Goal: Transaction & Acquisition: Book appointment/travel/reservation

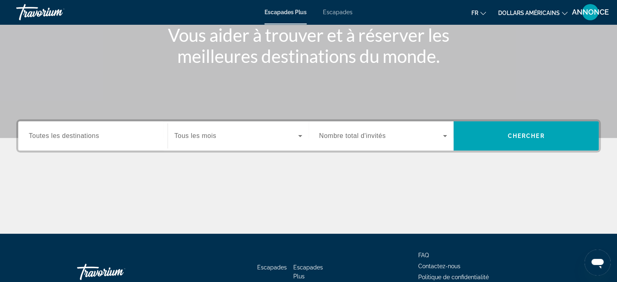
scroll to position [146, 0]
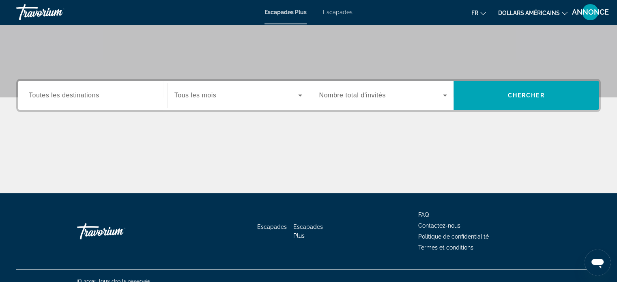
click at [63, 104] on div "Widget de recherche" at bounding box center [93, 95] width 128 height 23
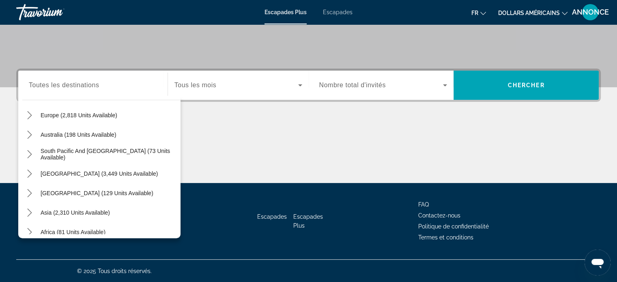
scroll to position [110, 0]
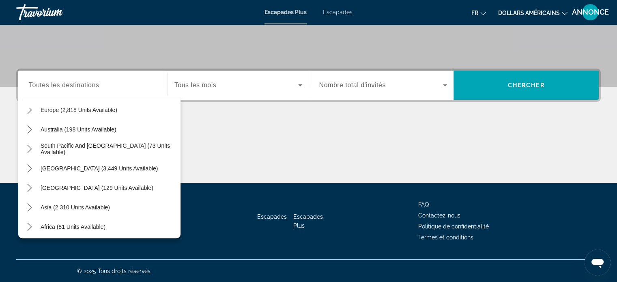
click at [122, 202] on div "Asia (2,310 units available)" at bounding box center [101, 207] width 158 height 19
click at [111, 206] on span "Select destination: Asia (2,310 units available)" at bounding box center [75, 207] width 77 height 19
type input "**********"
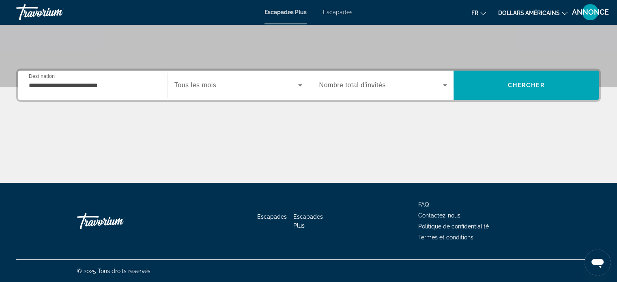
click at [240, 91] on div "Widget de recherche" at bounding box center [238, 85] width 128 height 23
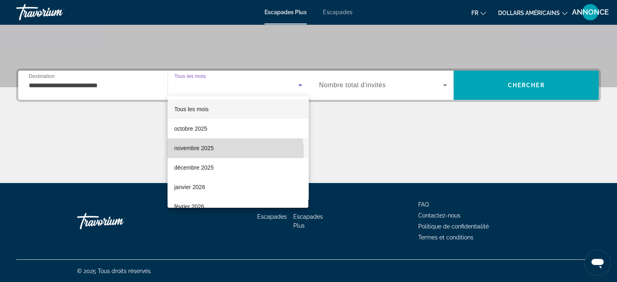
click at [235, 152] on mat-option "novembre 2025" at bounding box center [238, 147] width 141 height 19
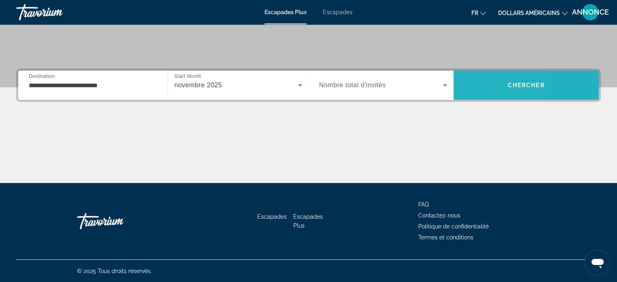
click at [470, 89] on span "Recherche" at bounding box center [526, 84] width 145 height 19
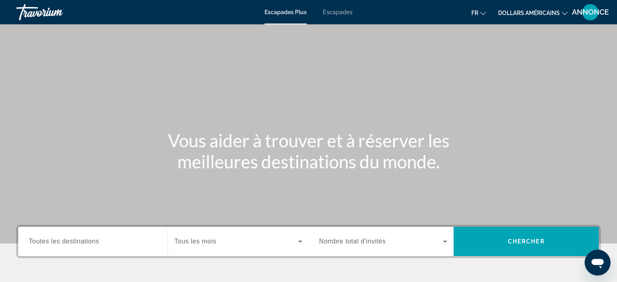
scroll to position [156, 0]
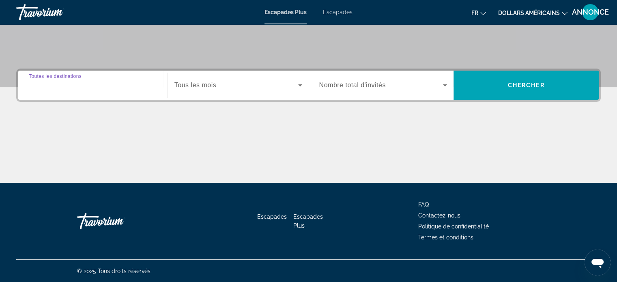
click at [127, 88] on input "Destination Toutes les destinations" at bounding box center [93, 86] width 128 height 10
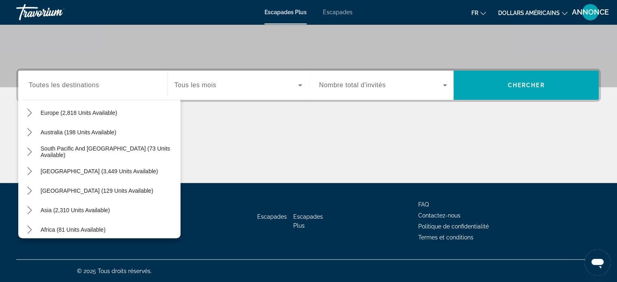
scroll to position [110, 0]
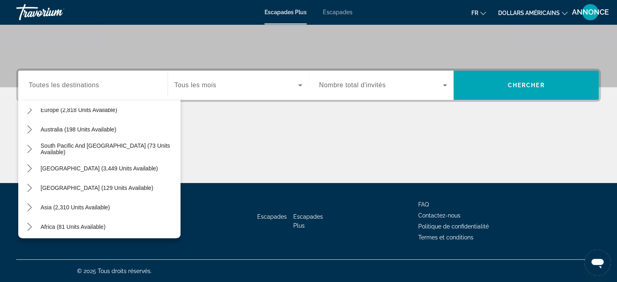
click at [127, 212] on div "Asia (2,310 units available)" at bounding box center [101, 207] width 158 height 19
click at [110, 203] on span "Select destination: Asia (2,310 units available)" at bounding box center [75, 207] width 77 height 19
type input "**********"
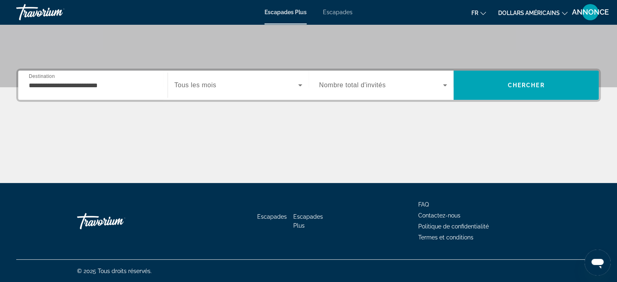
click at [217, 90] on div "Widget de recherche" at bounding box center [238, 85] width 128 height 23
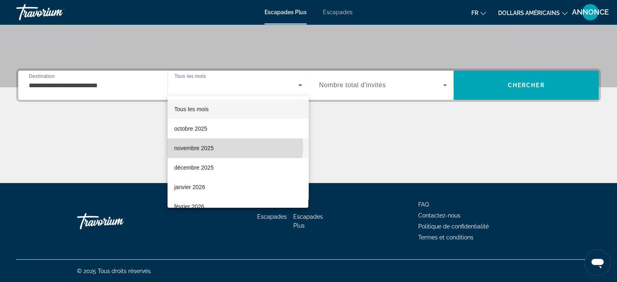
click at [224, 146] on mat-option "novembre 2025" at bounding box center [238, 147] width 141 height 19
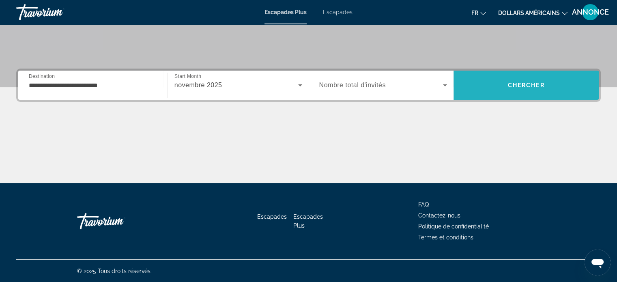
click at [494, 87] on span "Recherche" at bounding box center [526, 84] width 145 height 19
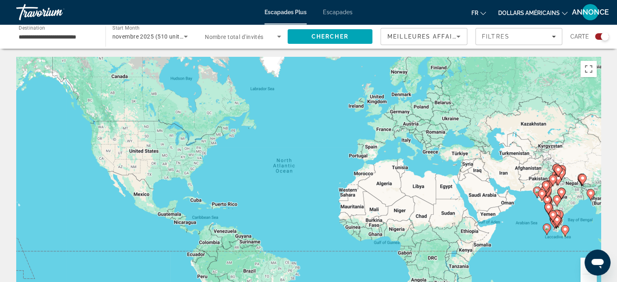
click at [602, 39] on div "Search widget" at bounding box center [605, 36] width 8 height 8
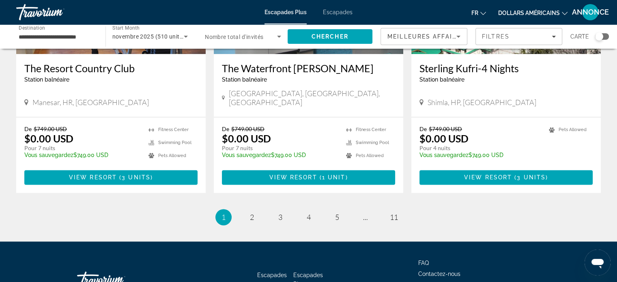
scroll to position [1030, 0]
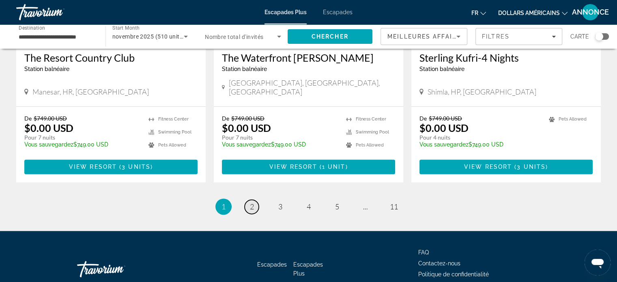
click at [245, 200] on link "page 2" at bounding box center [252, 207] width 14 height 14
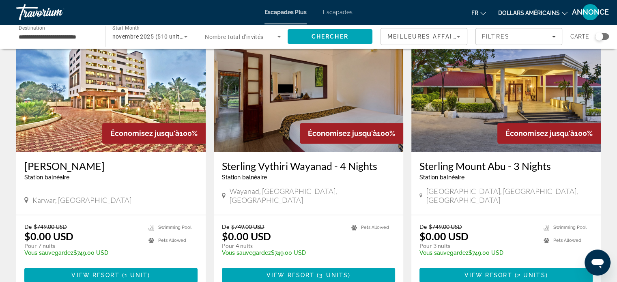
scroll to position [941, 0]
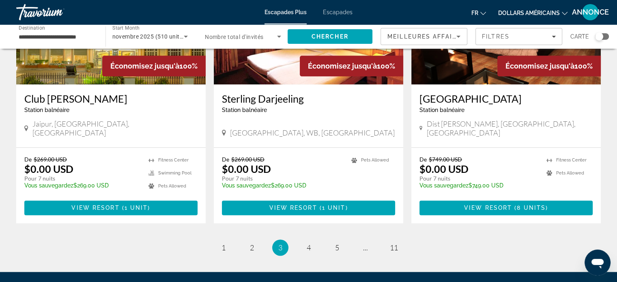
scroll to position [980, 0]
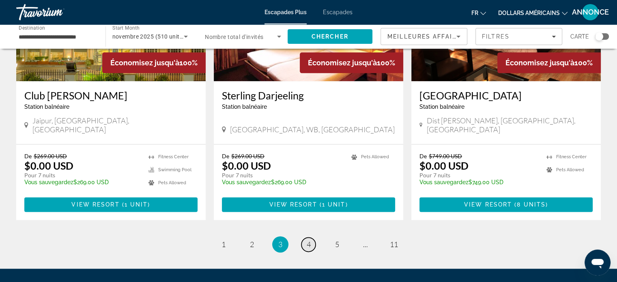
click at [308, 237] on link "page 4" at bounding box center [308, 244] width 14 height 14
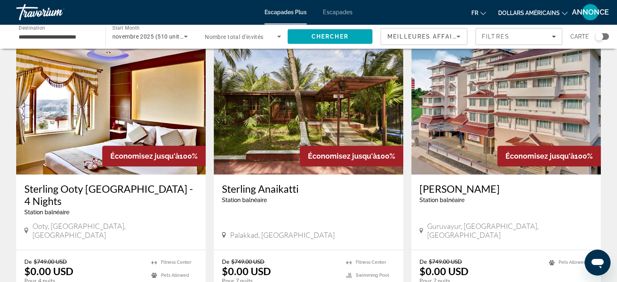
scroll to position [914, 0]
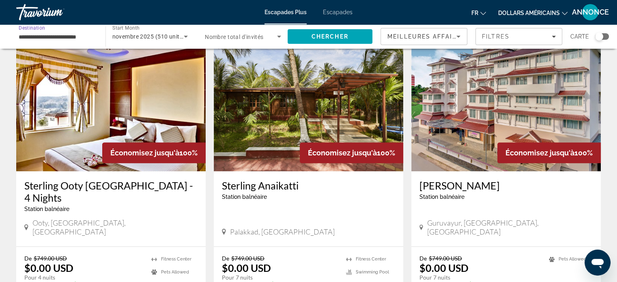
click at [72, 41] on input "**********" at bounding box center [57, 37] width 76 height 10
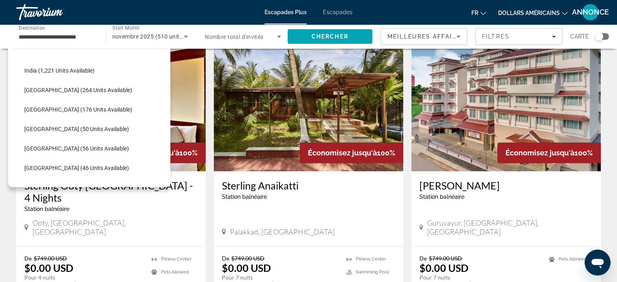
scroll to position [256, 0]
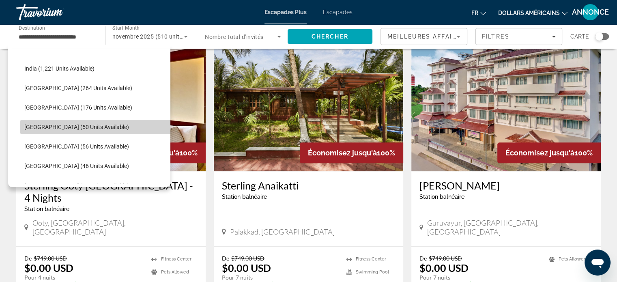
click at [144, 131] on span "Select destination: Maldives (50 units available)" at bounding box center [95, 126] width 150 height 19
type input "**********"
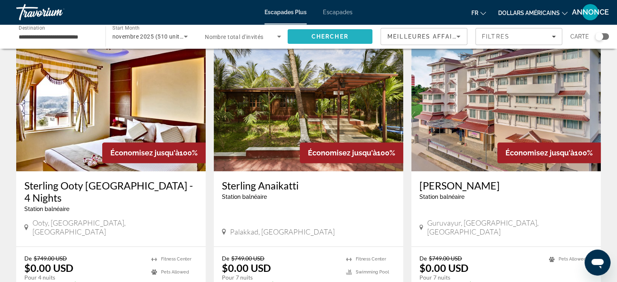
click at [350, 42] on span "Search" at bounding box center [330, 36] width 85 height 19
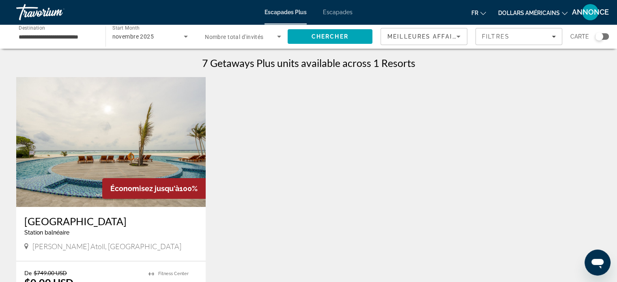
click at [126, 156] on img "Contenu principal" at bounding box center [110, 142] width 189 height 130
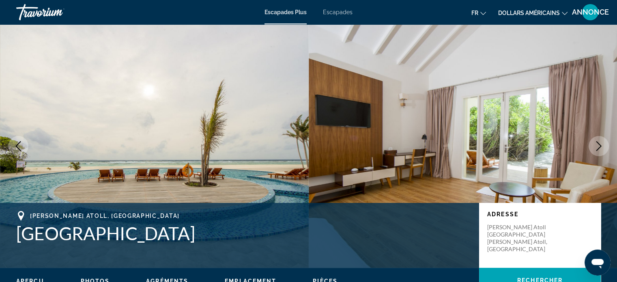
scroll to position [247, 0]
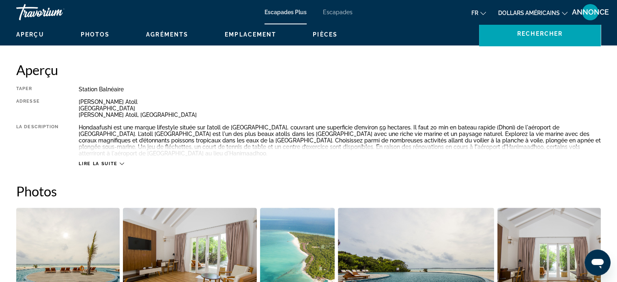
click at [539, 15] on font "dollars américains" at bounding box center [529, 13] width 62 height 6
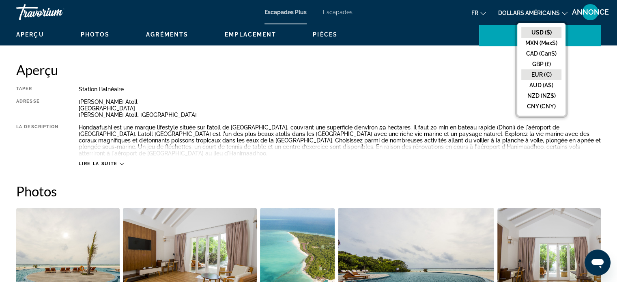
click at [539, 77] on button "EUR (€)" at bounding box center [541, 74] width 40 height 11
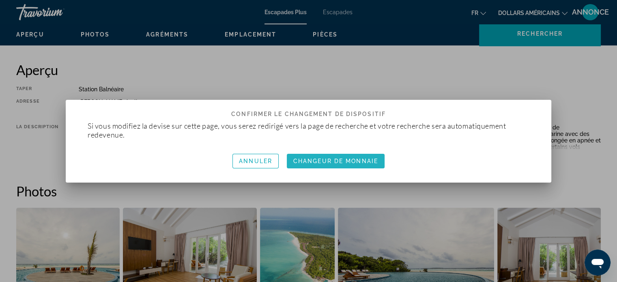
click at [378, 163] on span "button" at bounding box center [336, 160] width 98 height 19
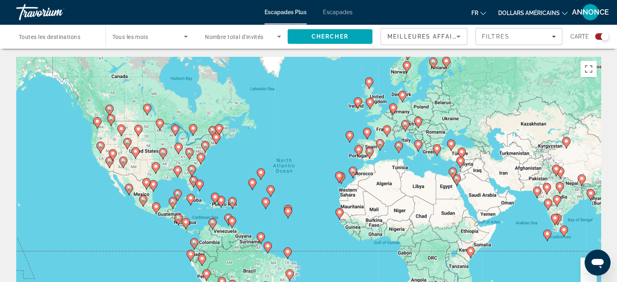
click at [72, 35] on span "Toutes les destinations" at bounding box center [50, 37] width 62 height 6
click at [72, 35] on input "Destination Toutes les destinations" at bounding box center [57, 37] width 76 height 10
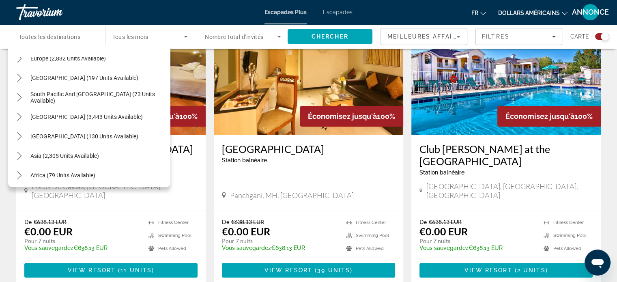
scroll to position [301, 0]
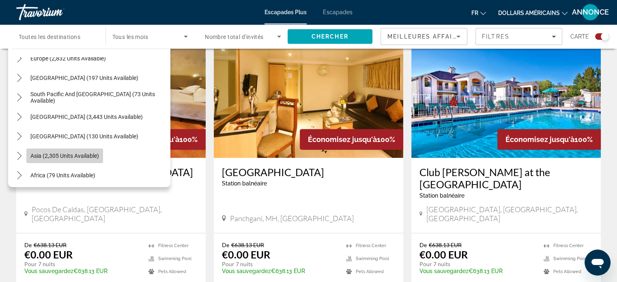
click at [80, 157] on span "Asia (2,305 units available)" at bounding box center [64, 156] width 69 height 6
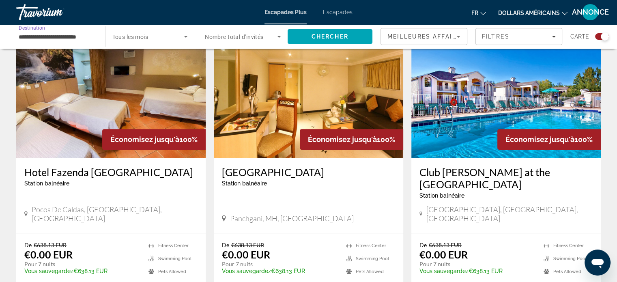
click at [52, 34] on input "**********" at bounding box center [57, 37] width 76 height 10
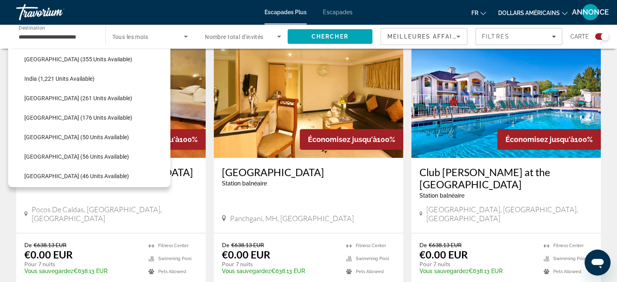
scroll to position [256, 0]
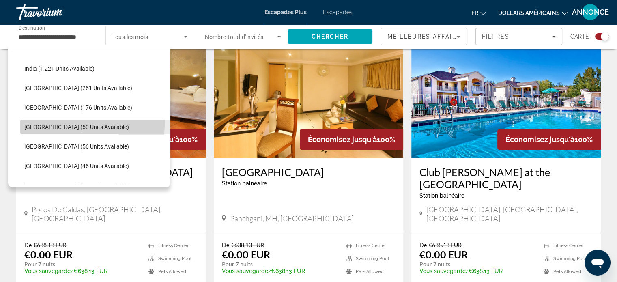
click at [39, 122] on span "Select destination: Maldives (50 units available)" at bounding box center [95, 126] width 150 height 19
type input "**********"
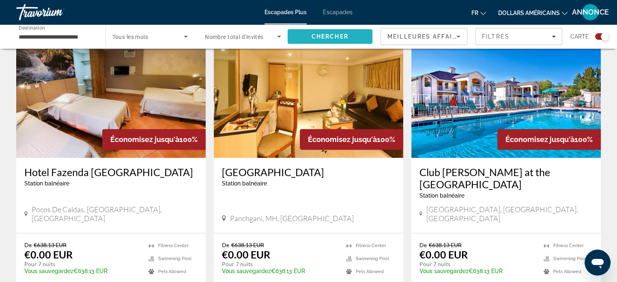
click at [316, 38] on span "Chercher" at bounding box center [330, 36] width 37 height 6
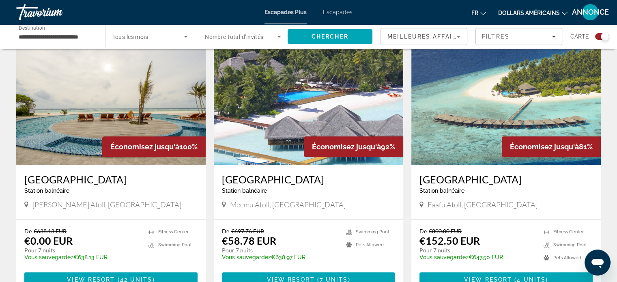
scroll to position [289, 0]
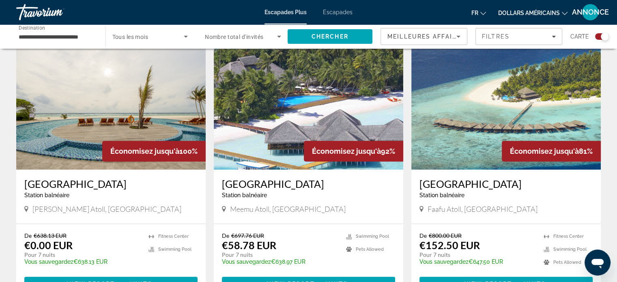
click at [89, 106] on img "Contenu principal" at bounding box center [110, 105] width 189 height 130
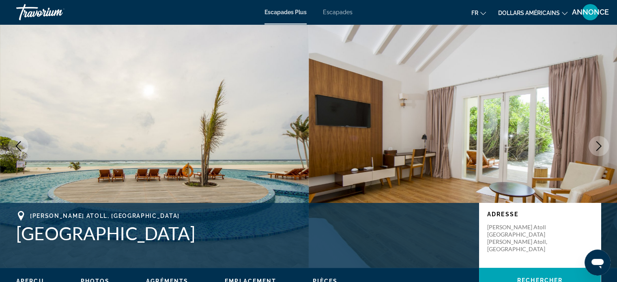
scroll to position [247, 0]
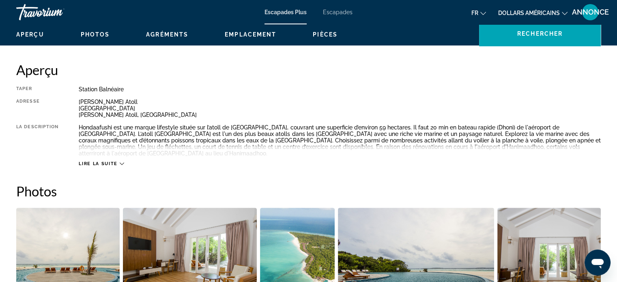
click at [513, 130] on div "Hondaafushi est une marque lifestyle située sur l’atoll de Haa Dhaalu, couvrant…" at bounding box center [340, 140] width 522 height 32
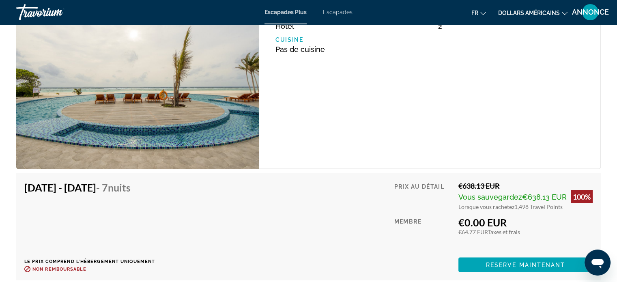
scroll to position [1577, 0]
click at [479, 255] on span "Contenu principal" at bounding box center [525, 264] width 134 height 19
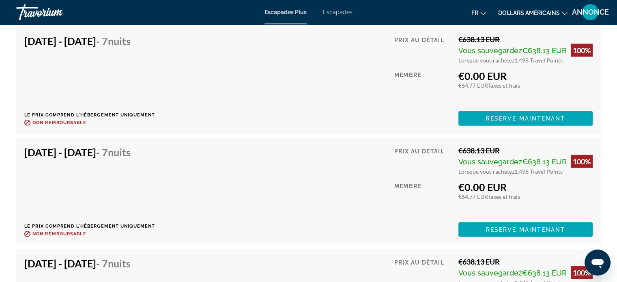
scroll to position [2067, 0]
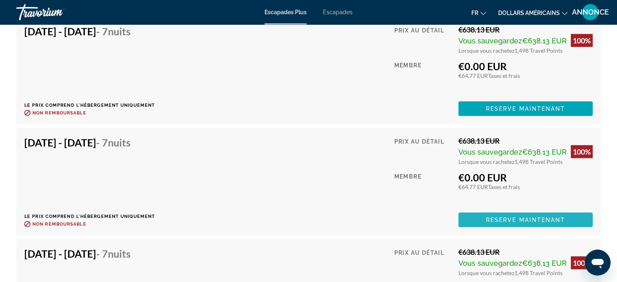
click at [477, 210] on span "Contenu principal" at bounding box center [525, 219] width 134 height 19
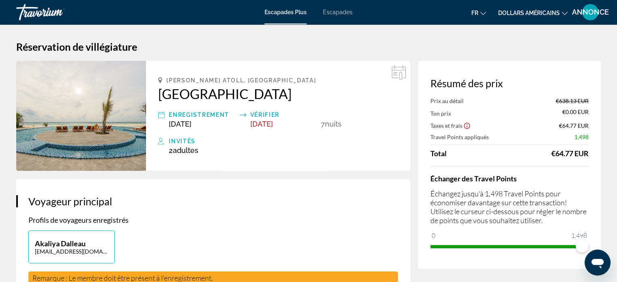
click at [277, 7] on div "Escapades Plus Escapades fr English Español Français Italiano Português русский…" at bounding box center [308, 12] width 617 height 21
click at [277, 10] on font "Escapades Plus" at bounding box center [285, 12] width 42 height 6
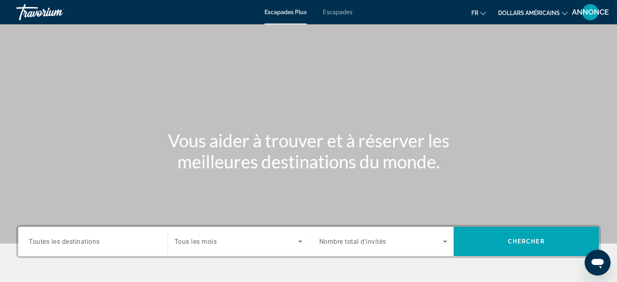
click at [112, 233] on div "Search widget" at bounding box center [93, 241] width 128 height 23
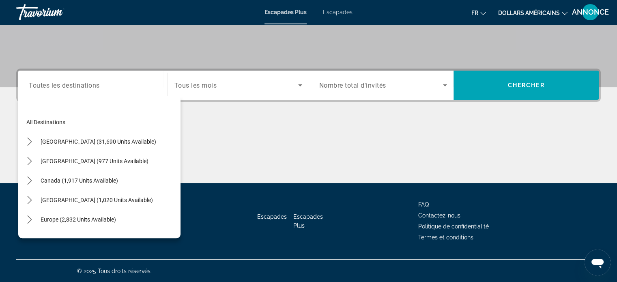
scroll to position [110, 0]
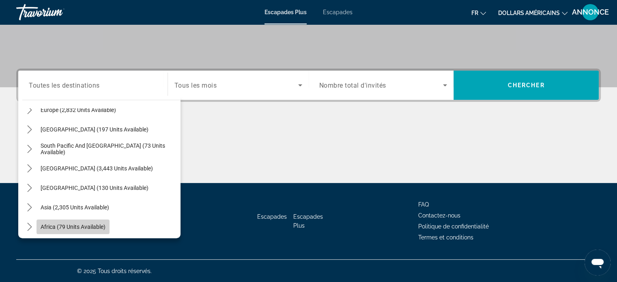
click at [82, 228] on span "Africa (79 units available)" at bounding box center [73, 227] width 65 height 6
type input "**********"
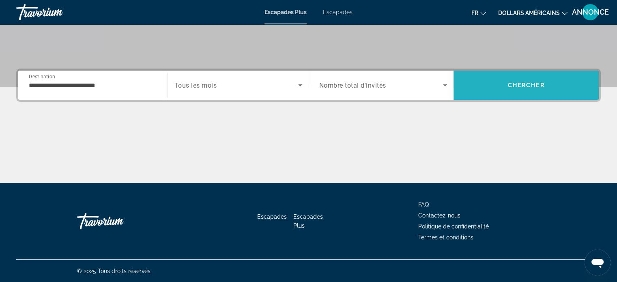
click at [498, 84] on span "Search" at bounding box center [526, 84] width 145 height 19
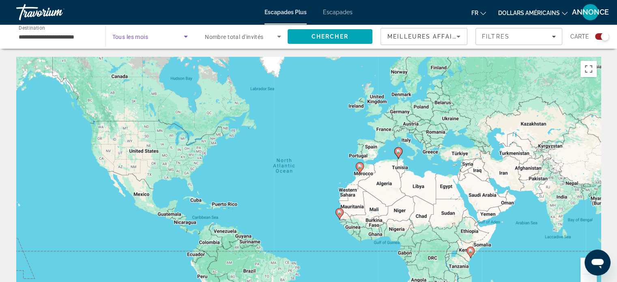
click at [187, 37] on icon "Search widget" at bounding box center [186, 37] width 4 height 2
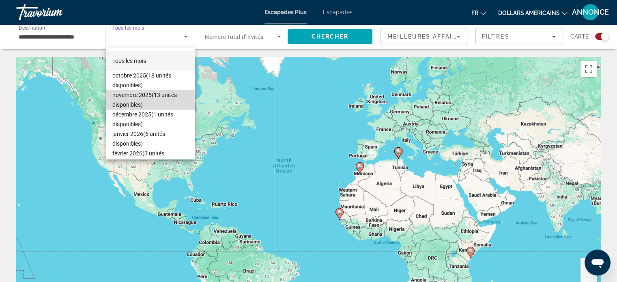
click at [162, 97] on font "(13 unités disponibles)" at bounding box center [144, 100] width 64 height 16
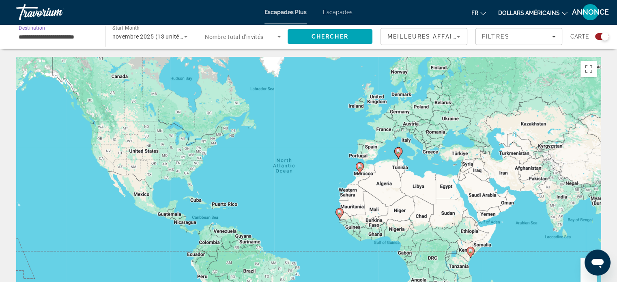
click at [77, 40] on input "**********" at bounding box center [57, 37] width 76 height 10
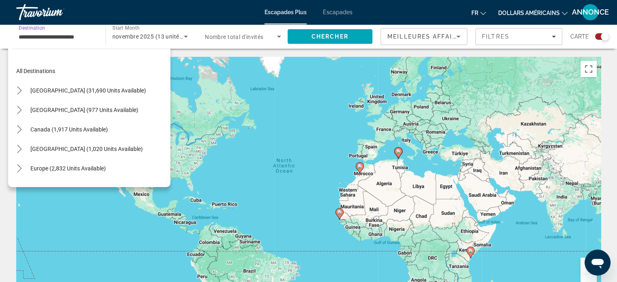
scroll to position [165, 0]
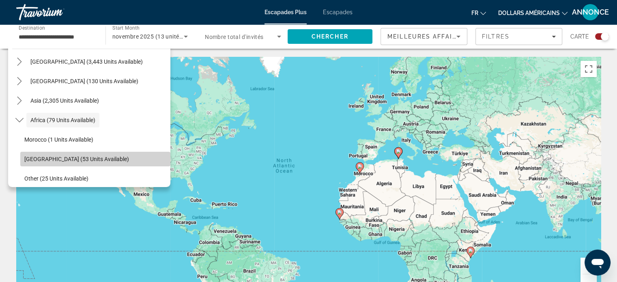
click at [131, 162] on span "Select destination: South Africa (53 units available)" at bounding box center [95, 158] width 150 height 19
type input "**********"
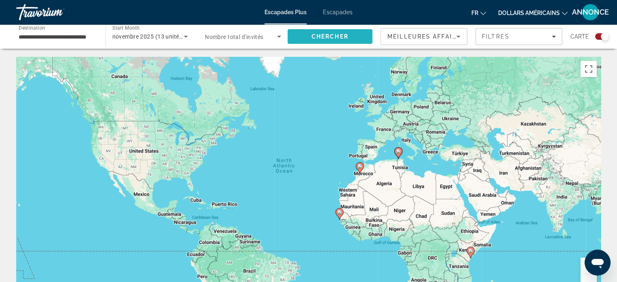
click at [328, 44] on span "Search" at bounding box center [330, 36] width 85 height 19
click at [598, 38] on div "Search widget" at bounding box center [602, 36] width 14 height 6
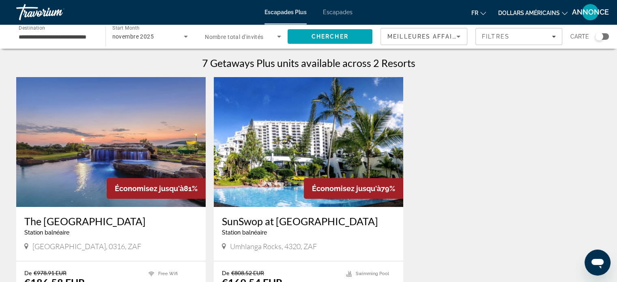
click at [141, 170] on img "Contenu principal" at bounding box center [110, 142] width 189 height 130
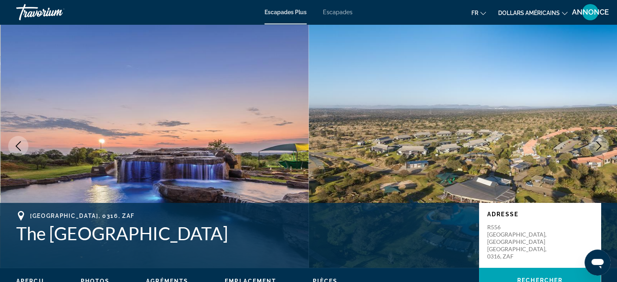
scroll to position [247, 0]
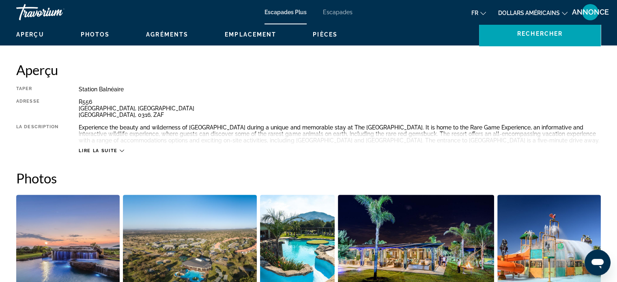
drag, startPoint x: 620, startPoint y: 63, endPoint x: 446, endPoint y: 87, distance: 175.3
click at [446, 87] on div "Station balnéaire" at bounding box center [340, 89] width 522 height 6
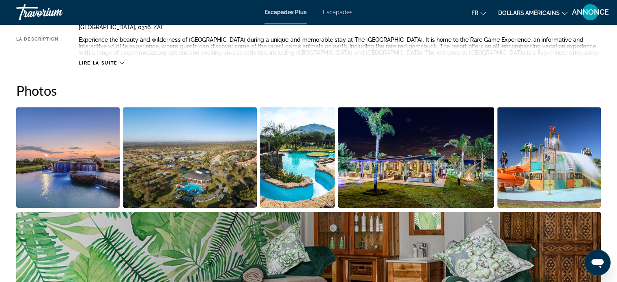
scroll to position [335, 0]
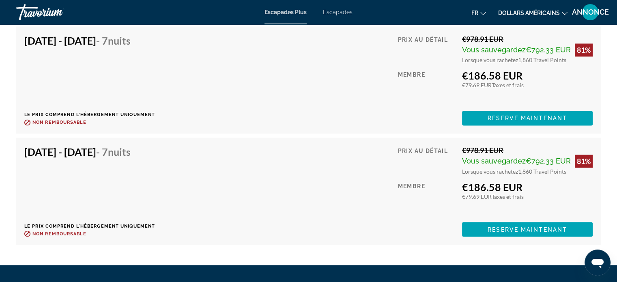
scroll to position [1373, 0]
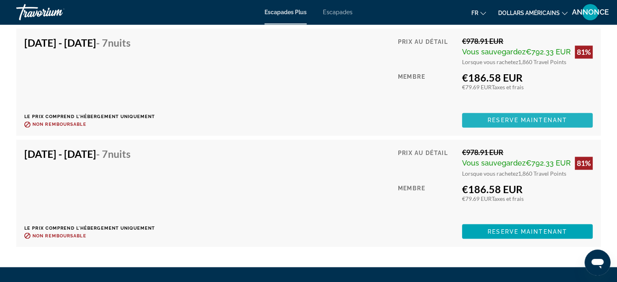
click at [482, 125] on span "Contenu principal" at bounding box center [527, 119] width 131 height 19
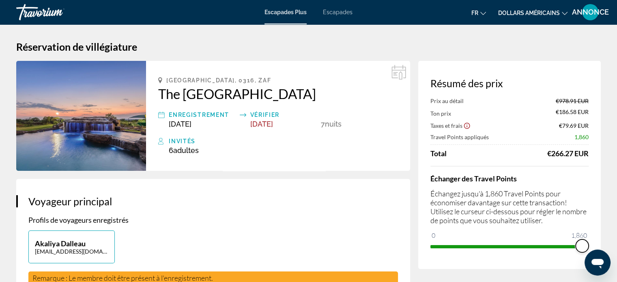
drag, startPoint x: 1166, startPoint y: 494, endPoint x: 600, endPoint y: 252, distance: 615.9
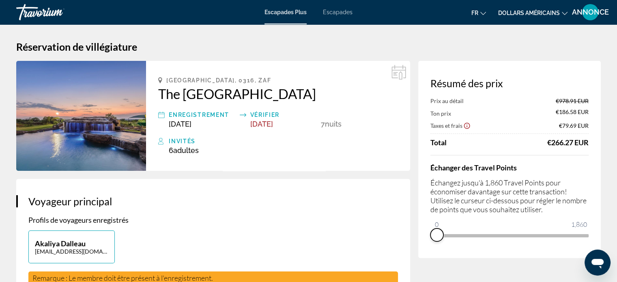
drag, startPoint x: 583, startPoint y: 247, endPoint x: 417, endPoint y: 238, distance: 166.1
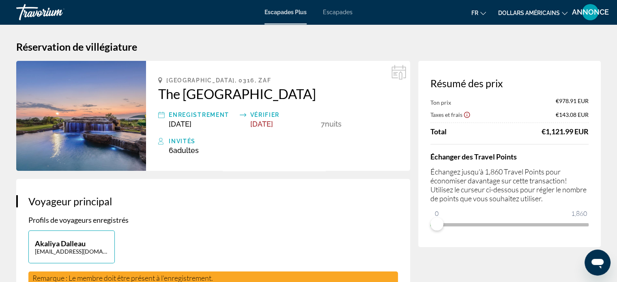
click at [582, 178] on p "Échangez jusqu'à 1,860 Travel Points pour économiser davantage sur cette transa…" at bounding box center [509, 185] width 158 height 36
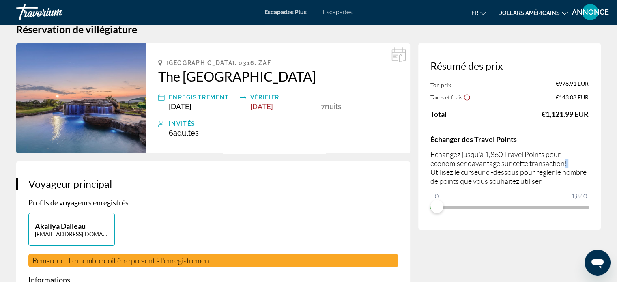
scroll to position [16, 0]
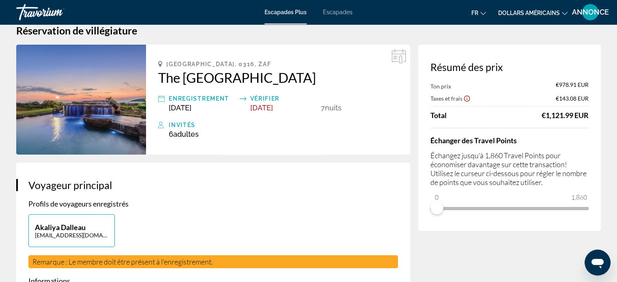
click at [582, 178] on p "Échangez jusqu'à 1,860 Travel Points pour économiser davantage sur cette transa…" at bounding box center [509, 169] width 158 height 36
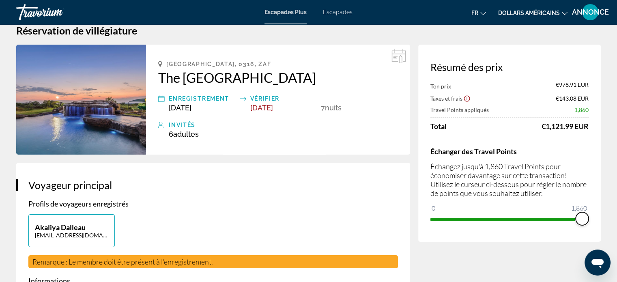
drag, startPoint x: 436, startPoint y: 202, endPoint x: 620, endPoint y: 236, distance: 187.0
click at [617, 236] on html "Passer au contenu principal Escapades Plus Escapades fr English Español Françai…" at bounding box center [308, 125] width 617 height 282
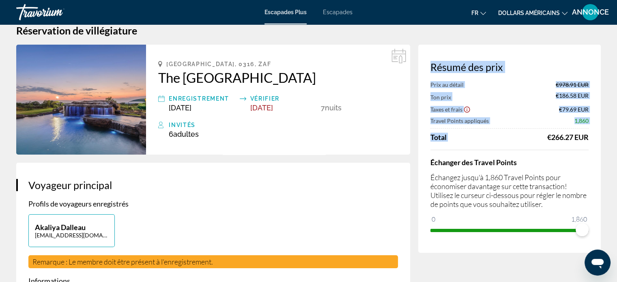
drag, startPoint x: 430, startPoint y: 64, endPoint x: 547, endPoint y: 132, distance: 135.8
click at [547, 132] on div "Résumé des prix Prix au détail €978.91 EUR Ton prix €186.58 EUR Taxes et frais …" at bounding box center [509, 149] width 183 height 208
click at [529, 116] on div "Prix au détail €978.91 EUR Ton prix €186.58 EUR Taxes et frais €79.69 EUR Trave…" at bounding box center [509, 111] width 158 height 60
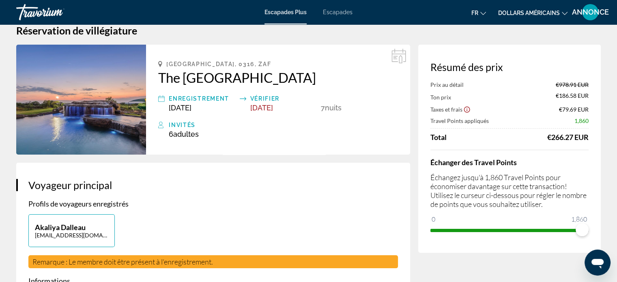
click at [274, 13] on font "Escapades Plus" at bounding box center [285, 12] width 42 height 6
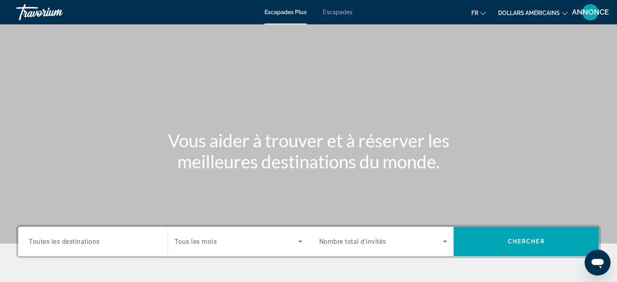
click at [109, 241] on input "Destination Toutes les destinations" at bounding box center [93, 242] width 128 height 10
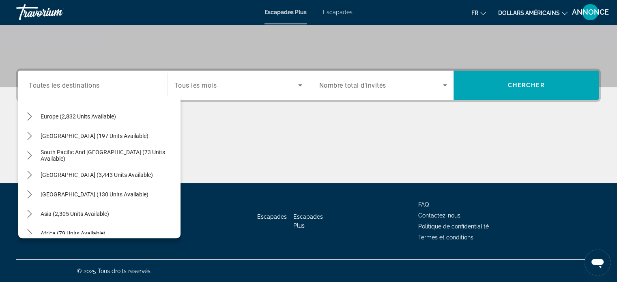
scroll to position [131, 0]
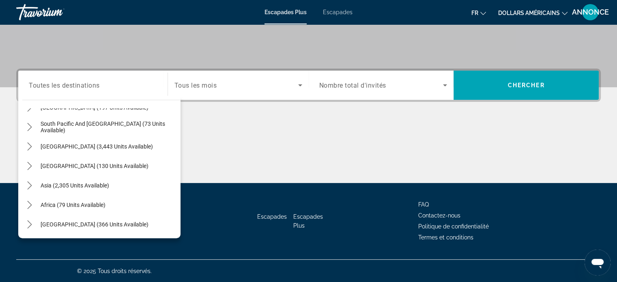
click at [144, 228] on div "[GEOGRAPHIC_DATA] (366 units available)" at bounding box center [101, 224] width 158 height 19
click at [113, 223] on span "[GEOGRAPHIC_DATA] (366 units available)" at bounding box center [95, 224] width 108 height 6
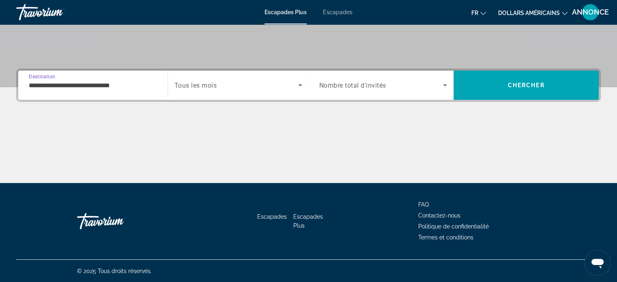
click at [124, 101] on div "**********" at bounding box center [308, 85] width 585 height 33
click at [96, 87] on input "**********" at bounding box center [93, 86] width 128 height 10
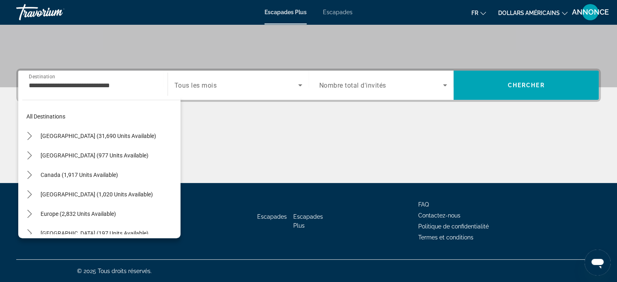
scroll to position [0, 0]
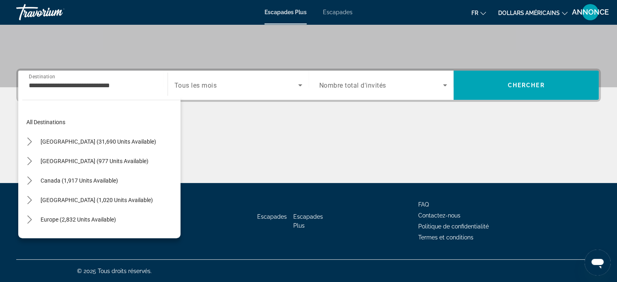
click at [187, 110] on div "**********" at bounding box center [308, 126] width 617 height 114
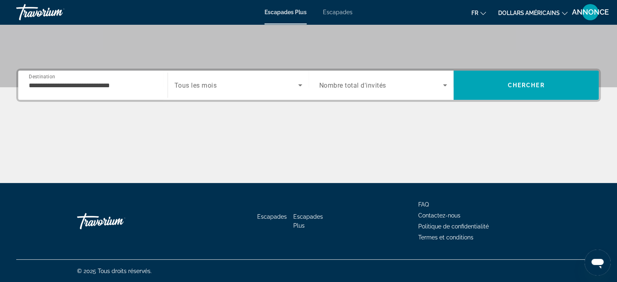
click at [112, 101] on div "**********" at bounding box center [308, 85] width 585 height 33
click at [107, 90] on div "**********" at bounding box center [93, 85] width 128 height 23
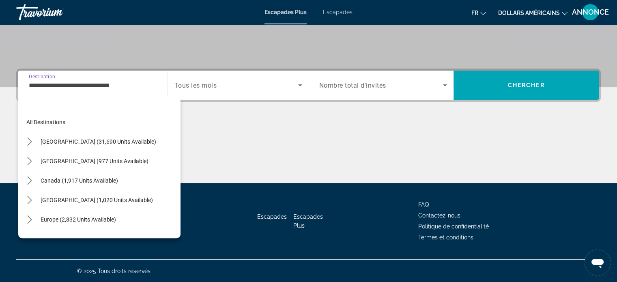
scroll to position [185, 0]
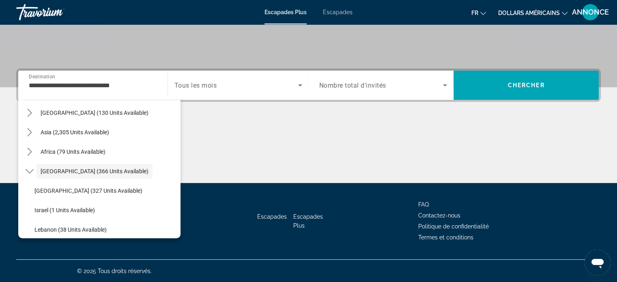
click at [107, 90] on div "**********" at bounding box center [93, 85] width 128 height 23
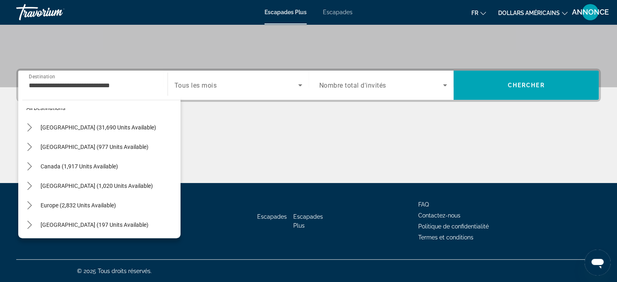
scroll to position [0, 0]
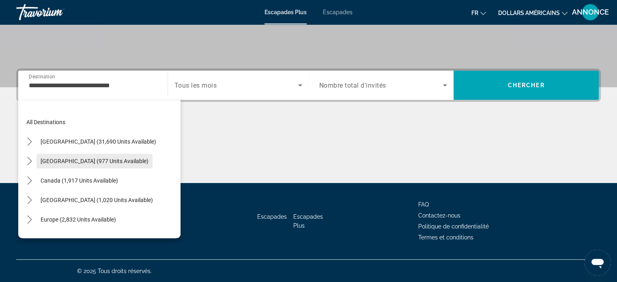
drag, startPoint x: 118, startPoint y: 156, endPoint x: 98, endPoint y: 163, distance: 21.0
click at [98, 163] on div "[GEOGRAPHIC_DATA] (977 units available)" at bounding box center [101, 160] width 158 height 19
click at [98, 163] on span "[GEOGRAPHIC_DATA] (977 units available)" at bounding box center [95, 161] width 108 height 6
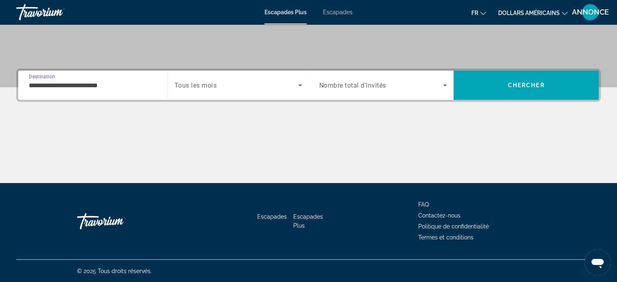
click at [53, 88] on input "**********" at bounding box center [93, 86] width 128 height 10
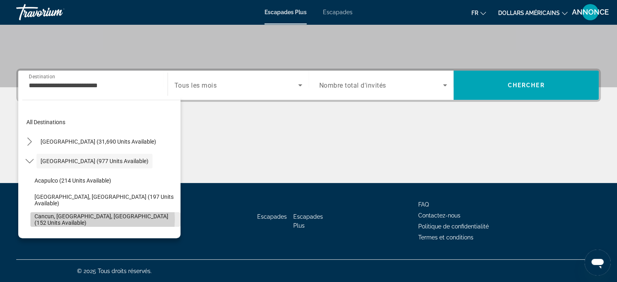
click at [100, 219] on span "Cancun, [GEOGRAPHIC_DATA], [GEOGRAPHIC_DATA] (152 units available)" at bounding box center [105, 219] width 142 height 13
type input "**********"
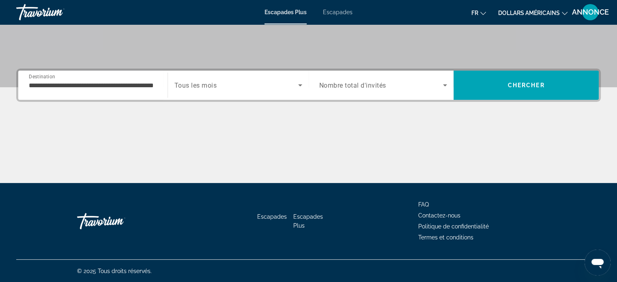
click at [215, 86] on span "Tous les mois" at bounding box center [195, 86] width 43 height 8
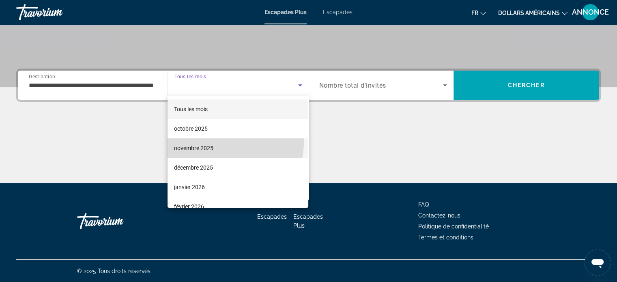
click at [224, 142] on mat-option "novembre 2025" at bounding box center [238, 147] width 141 height 19
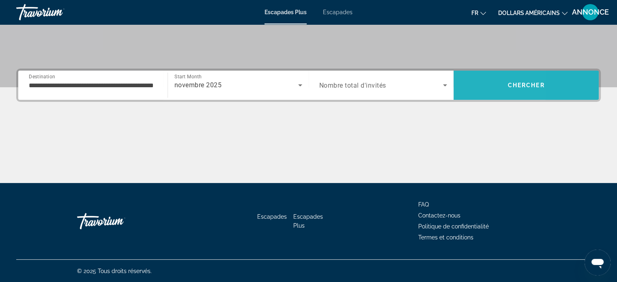
click at [470, 96] on span "Search" at bounding box center [526, 85] width 145 height 29
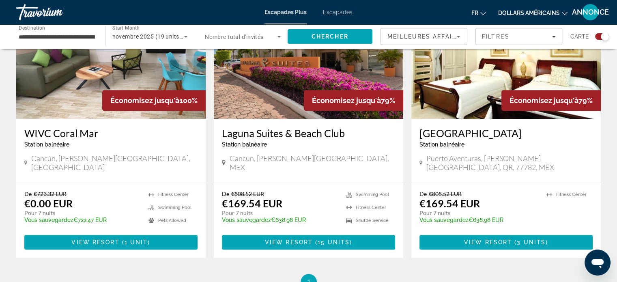
scroll to position [336, 0]
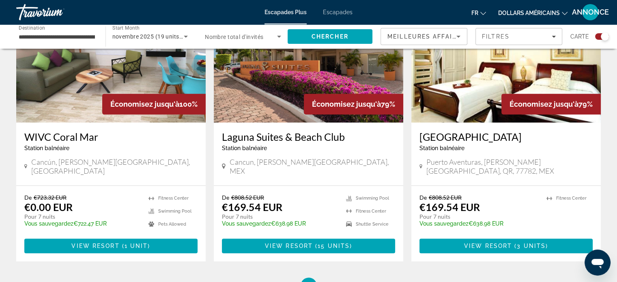
click at [334, 138] on h3 "Laguna Suites & Beach Club" at bounding box center [308, 137] width 173 height 12
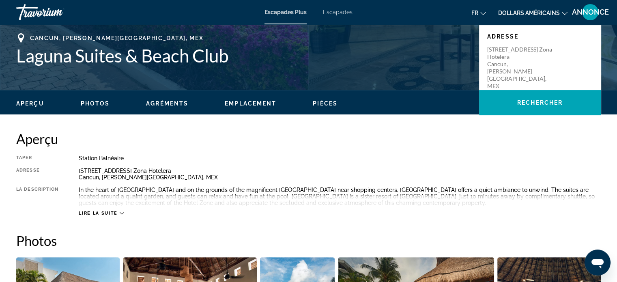
scroll to position [178, 0]
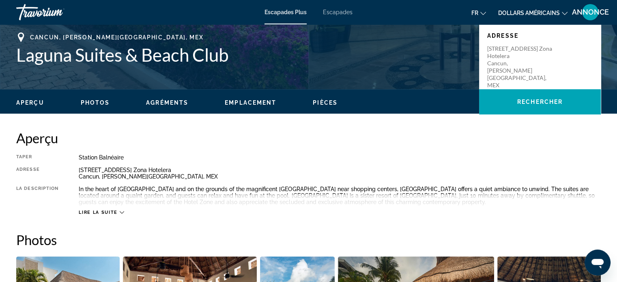
click at [519, 64] on p "Paseo Pok Ta Pok num 3 Zona Hotelera Cancun, Quintana Roo, MEX" at bounding box center [519, 67] width 65 height 44
click at [507, 71] on p "Paseo Pok Ta Pok num 3 Zona Hotelera Cancun, Quintana Roo, MEX" at bounding box center [519, 67] width 65 height 44
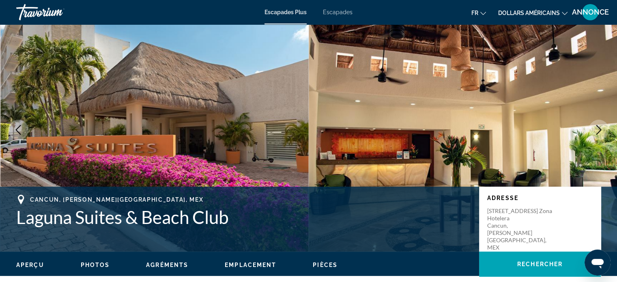
click at [453, 118] on img "Contenu principal" at bounding box center [463, 129] width 309 height 243
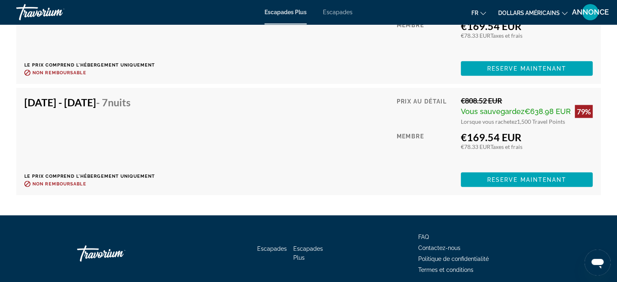
scroll to position [1979, 0]
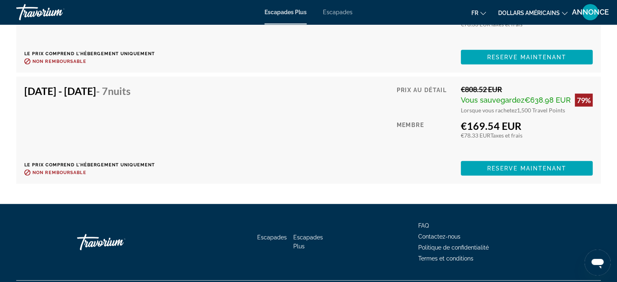
click at [288, 11] on font "Escapades Plus" at bounding box center [285, 12] width 42 height 6
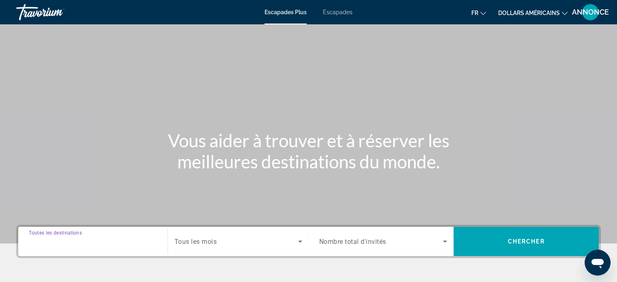
click at [118, 243] on input "Destination Toutes les destinations" at bounding box center [93, 242] width 128 height 10
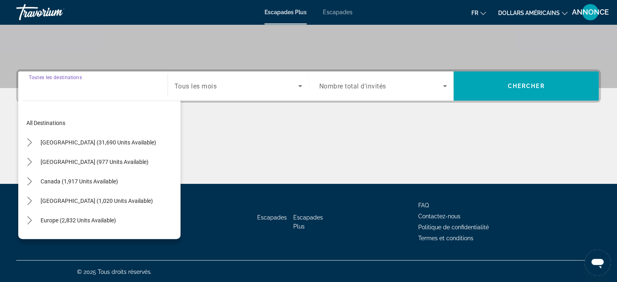
scroll to position [156, 0]
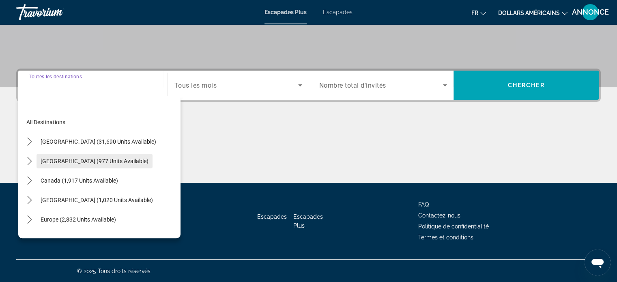
click at [102, 155] on span "Select destination: Mexico (977 units available)" at bounding box center [95, 160] width 116 height 19
type input "**********"
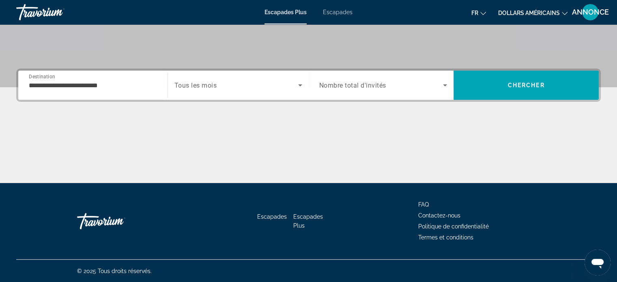
click at [139, 90] on div "**********" at bounding box center [93, 85] width 128 height 23
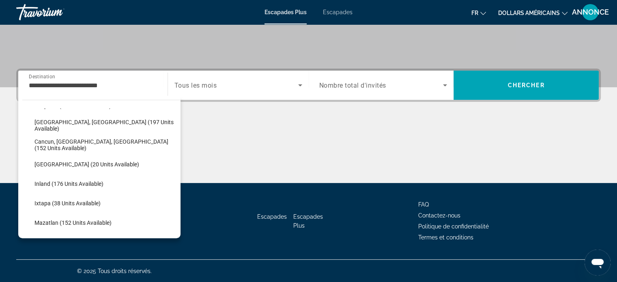
scroll to position [76, 0]
drag, startPoint x: 177, startPoint y: 163, endPoint x: 230, endPoint y: 209, distance: 70.5
click at [230, 209] on div "Escapades Escapades Plus FAQ Contactez-nous Politique de confidentialité Termes…" at bounding box center [308, 221] width 585 height 76
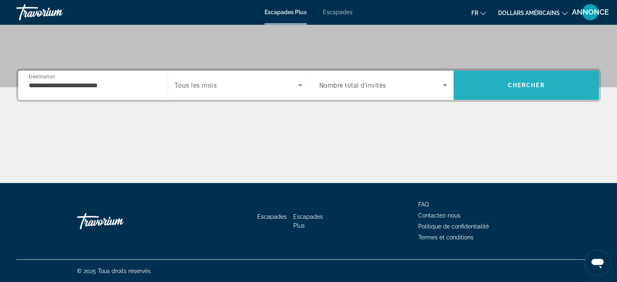
click at [490, 72] on span "Search" at bounding box center [526, 85] width 145 height 29
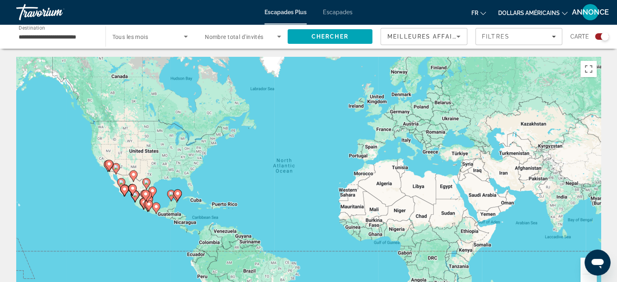
click at [140, 239] on div "To activate drag with keyboard, press Alt + Enter. Once in keyboard drag state,…" at bounding box center [308, 178] width 585 height 243
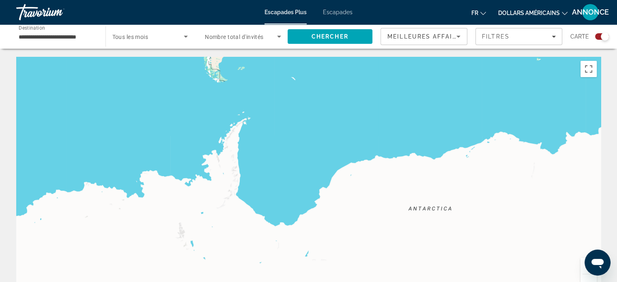
click at [605, 34] on div "Search widget" at bounding box center [605, 36] width 8 height 8
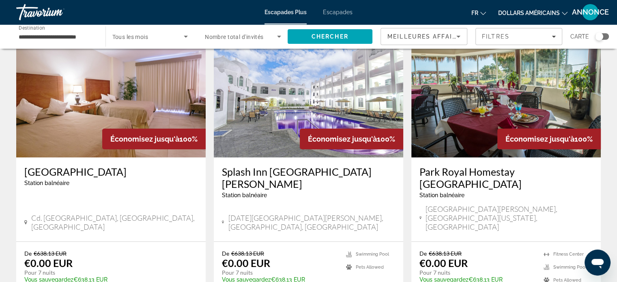
scroll to position [49, 0]
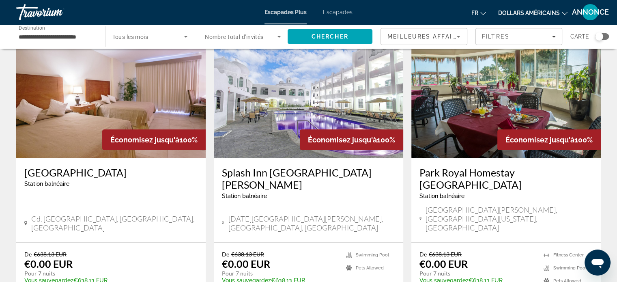
click at [264, 176] on h3 "Splash Inn [GEOGRAPHIC_DATA][PERSON_NAME]" at bounding box center [308, 178] width 173 height 24
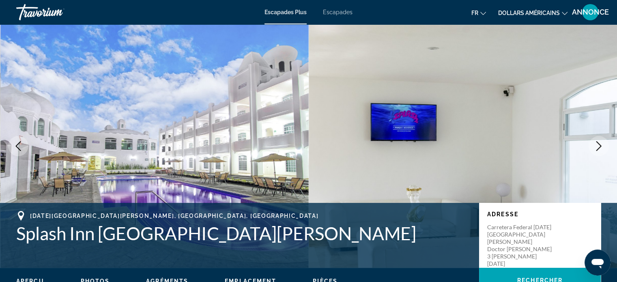
click at [280, 14] on font "Escapades Plus" at bounding box center [285, 12] width 42 height 6
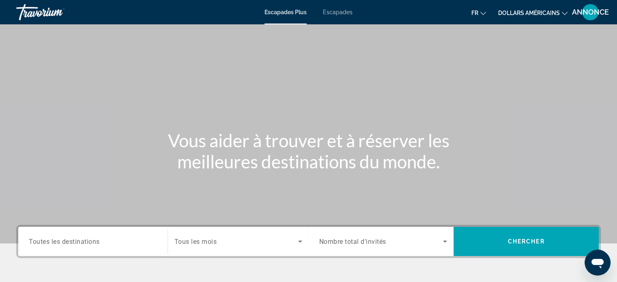
click at [91, 237] on span "Toutes les destinations" at bounding box center [64, 241] width 71 height 8
click at [91, 237] on input "Destination Toutes les destinations" at bounding box center [93, 242] width 128 height 10
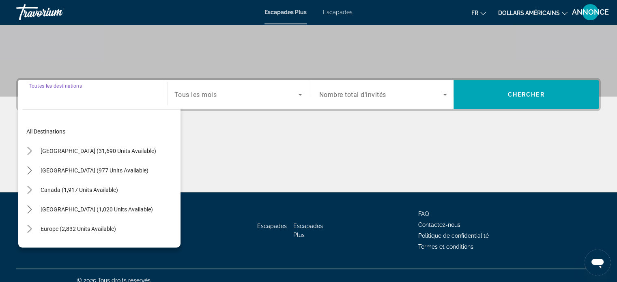
scroll to position [156, 0]
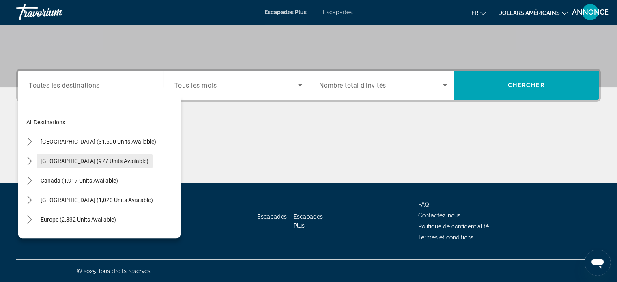
drag, startPoint x: 120, startPoint y: 160, endPoint x: 110, endPoint y: 161, distance: 11.0
click at [110, 161] on div "[GEOGRAPHIC_DATA] (977 units available)" at bounding box center [101, 160] width 158 height 19
click at [110, 161] on span "[GEOGRAPHIC_DATA] (977 units available)" at bounding box center [95, 161] width 108 height 6
type input "**********"
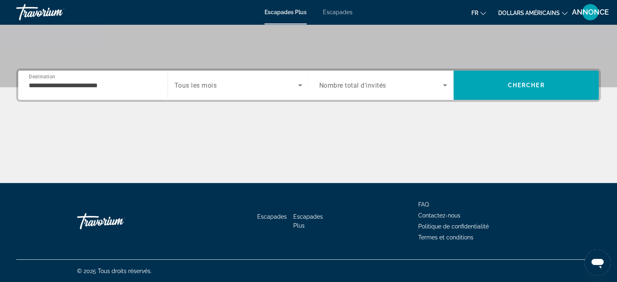
click at [208, 88] on span "Tous les mois" at bounding box center [195, 86] width 43 height 8
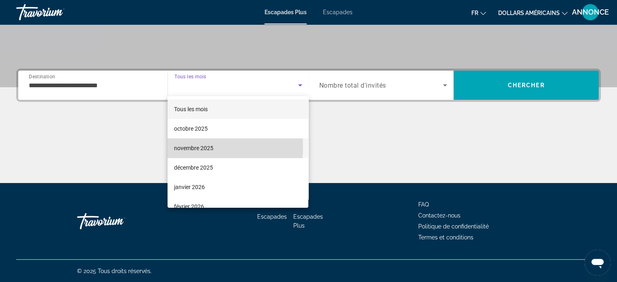
click at [205, 147] on font "novembre 2025" at bounding box center [193, 148] width 39 height 6
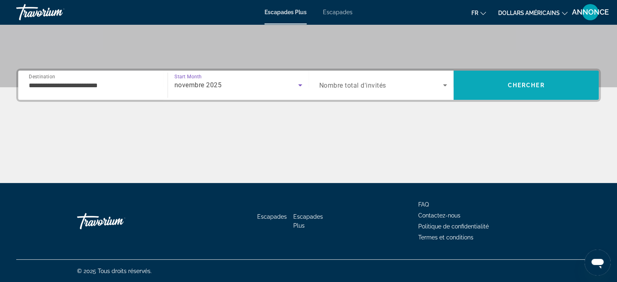
click at [487, 82] on span "Search" at bounding box center [526, 84] width 145 height 19
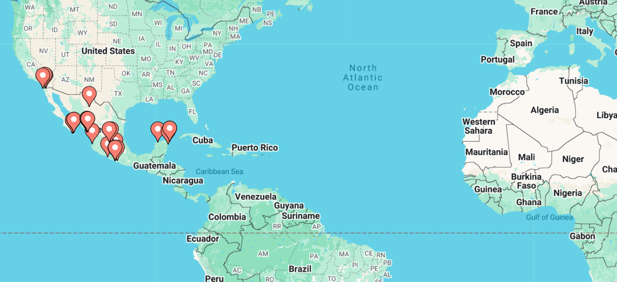
scroll to position [49, 0]
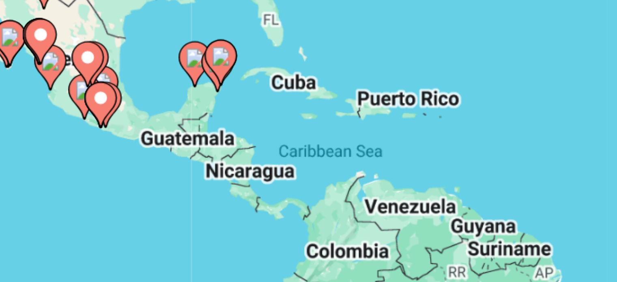
drag, startPoint x: 162, startPoint y: 155, endPoint x: 173, endPoint y: 163, distance: 14.1
click at [173, 163] on div "To activate drag with keyboard, press Alt + Enter. Once in keyboard drag state,…" at bounding box center [308, 129] width 585 height 243
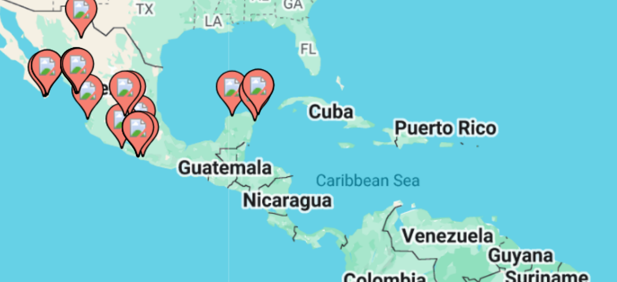
drag, startPoint x: 173, startPoint y: 163, endPoint x: 176, endPoint y: 173, distance: 10.3
click at [176, 173] on div "To activate drag with keyboard, press Alt + Enter. Once in keyboard drag state,…" at bounding box center [308, 129] width 585 height 243
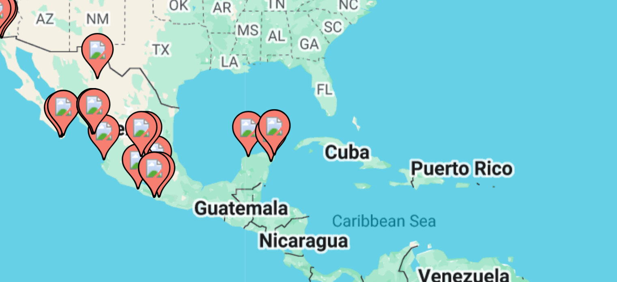
click at [165, 179] on icon "Contenu principal" at bounding box center [164, 177] width 7 height 11
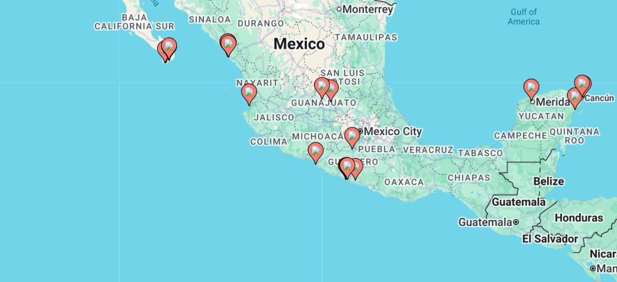
drag, startPoint x: 247, startPoint y: 144, endPoint x: 189, endPoint y: 200, distance: 81.2
click at [189, 200] on div "To activate drag with keyboard, press Alt + Enter. Once in keyboard drag state,…" at bounding box center [308, 129] width 585 height 243
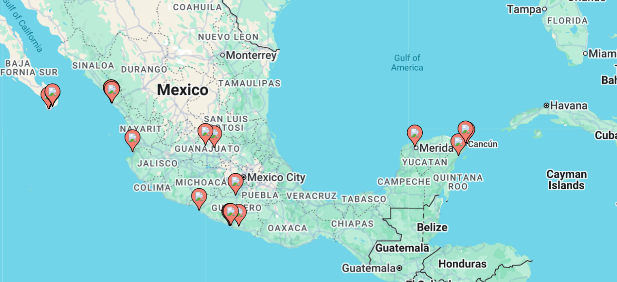
drag, startPoint x: 275, startPoint y: 167, endPoint x: 240, endPoint y: 178, distance: 36.4
click at [240, 178] on div "To activate drag with keyboard, press Alt + Enter. Once in keyboard drag state,…" at bounding box center [308, 129] width 585 height 243
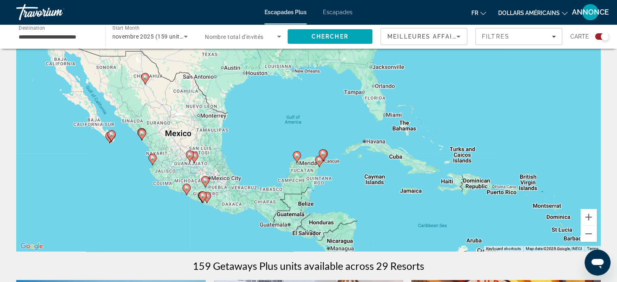
click at [595, 37] on div "Search widget" at bounding box center [602, 36] width 14 height 6
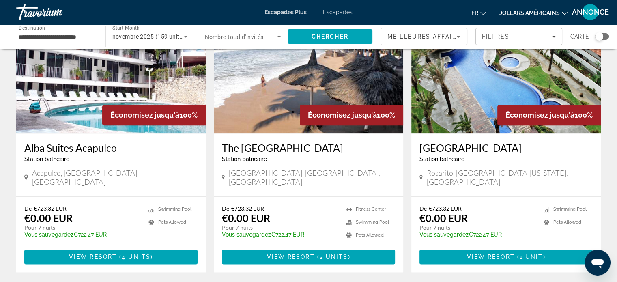
scroll to position [988, 0]
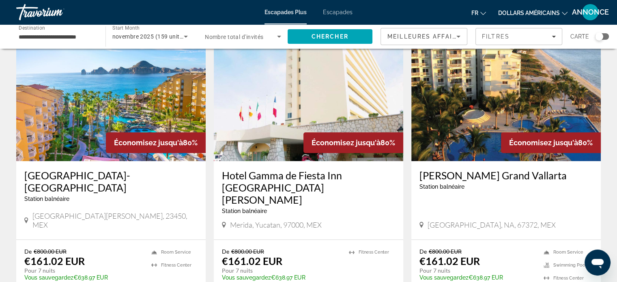
scroll to position [617, 0]
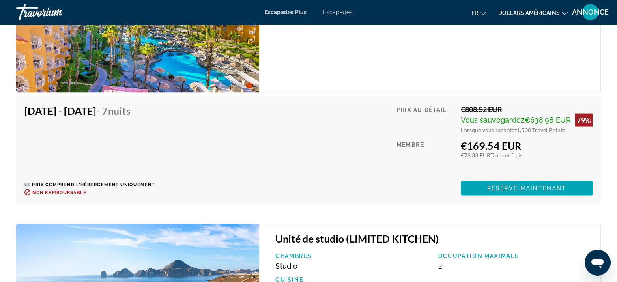
scroll to position [1558, 0]
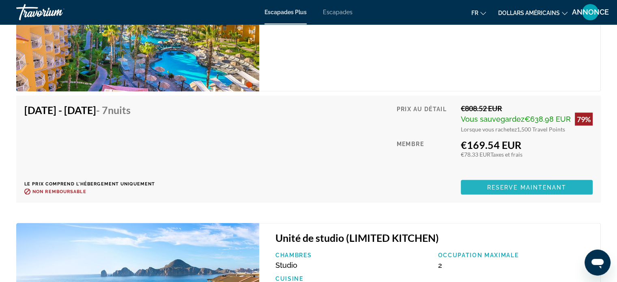
click at [469, 182] on span "Contenu principal" at bounding box center [527, 187] width 132 height 19
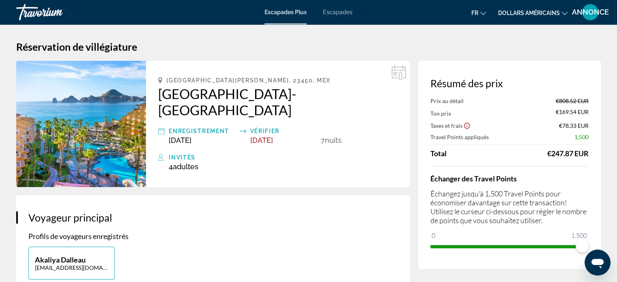
click at [234, 95] on h2 "Villa del Palmar-Cabo" at bounding box center [278, 102] width 240 height 32
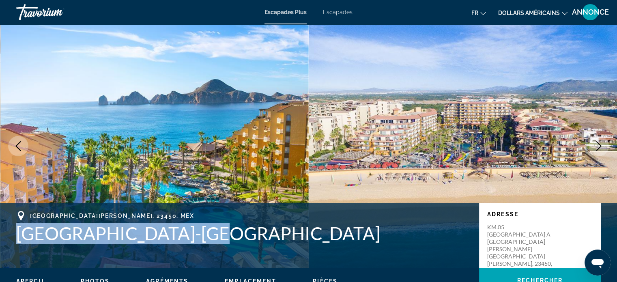
drag, startPoint x: 184, startPoint y: 232, endPoint x: 19, endPoint y: 239, distance: 165.6
click at [19, 239] on h1 "Villa del Palmar-Cabo" at bounding box center [243, 233] width 455 height 21
drag, startPoint x: 17, startPoint y: 238, endPoint x: 183, endPoint y: 243, distance: 166.8
click at [183, 243] on h1 "Villa del Palmar-Cabo" at bounding box center [243, 233] width 455 height 21
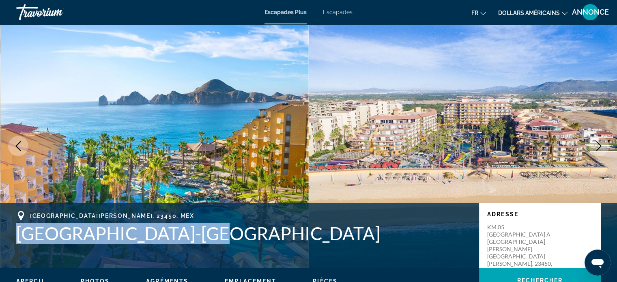
copy h1 "Villa del Palmar-Cabo"
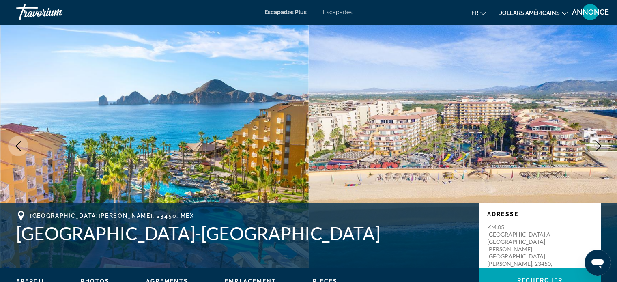
click at [254, 214] on div "Cabo San Lucas, 23450, MEX" at bounding box center [243, 216] width 455 height 10
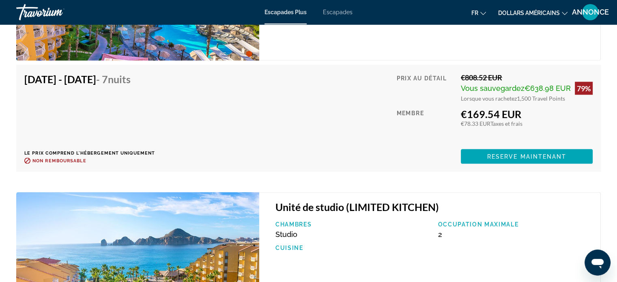
scroll to position [1590, 0]
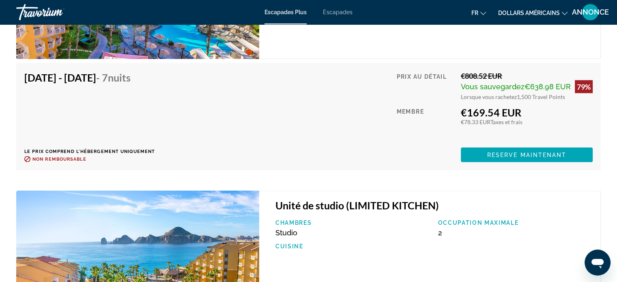
click at [226, 120] on div "Nov 16, 2025 - Nov 23, 2025 - 7 nuits Le prix comprend l'hébergement uniquement…" at bounding box center [308, 116] width 568 height 91
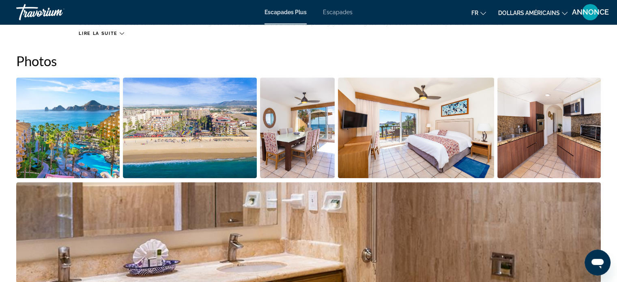
scroll to position [357, 0]
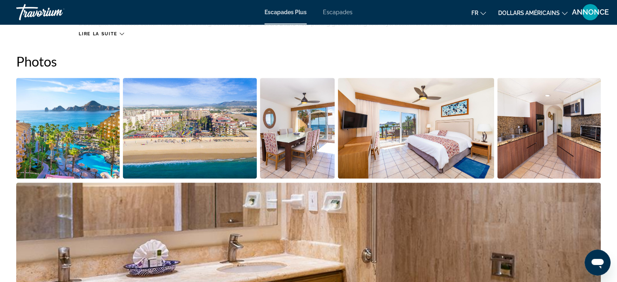
click at [163, 57] on h2 "Photos" at bounding box center [308, 61] width 585 height 16
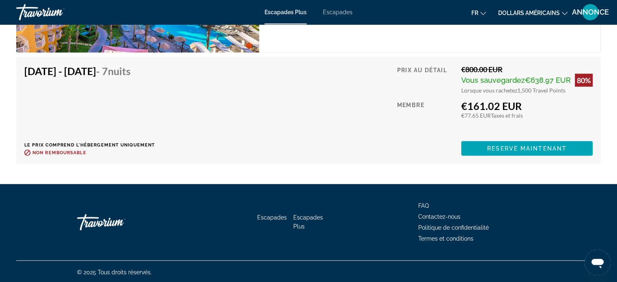
scroll to position [1890, 0]
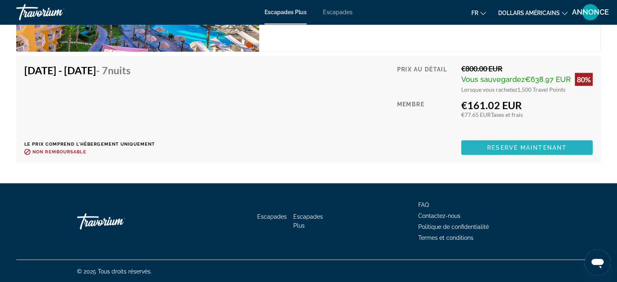
click at [471, 149] on span "Contenu principal" at bounding box center [526, 147] width 131 height 19
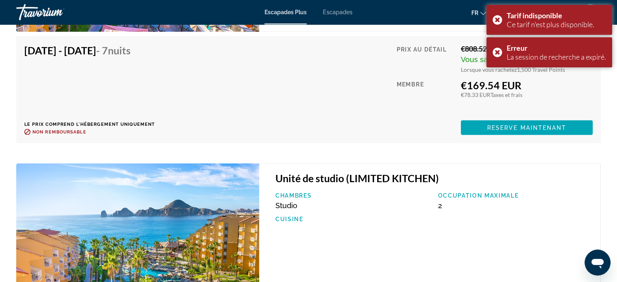
scroll to position [1614, 0]
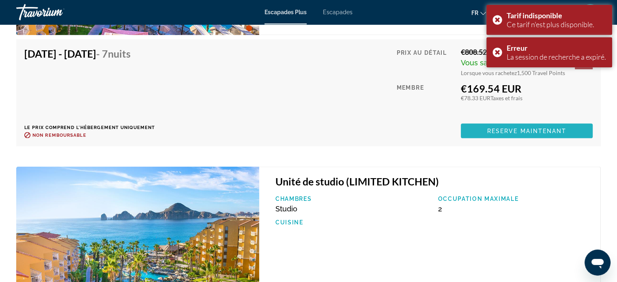
click at [490, 134] on span "Contenu principal" at bounding box center [527, 130] width 132 height 19
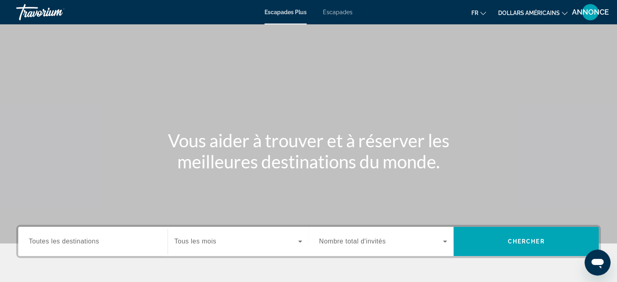
click at [89, 239] on span "Toutes les destinations" at bounding box center [64, 241] width 70 height 7
click at [89, 239] on input "Destination Toutes les destinations" at bounding box center [93, 242] width 128 height 10
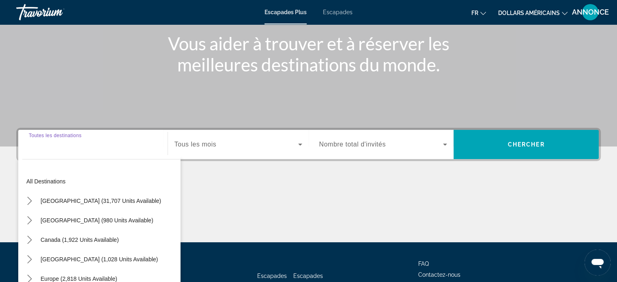
scroll to position [156, 0]
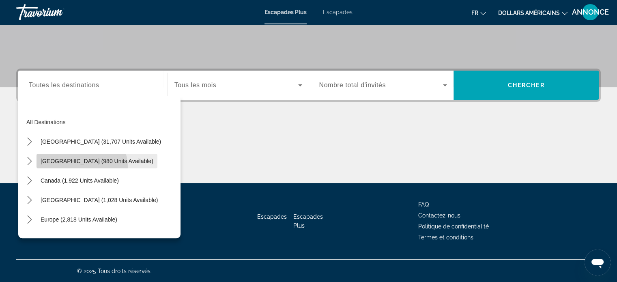
click at [81, 166] on span "Select destination: Mexico (980 units available)" at bounding box center [97, 160] width 121 height 19
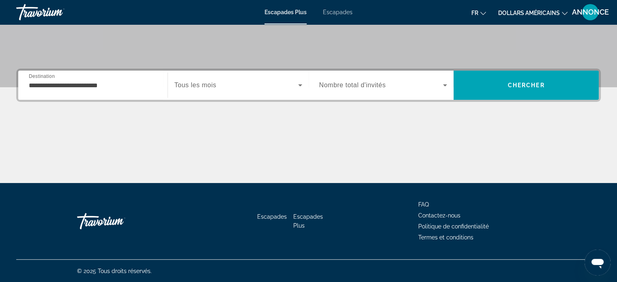
click at [206, 83] on span "Tous les mois" at bounding box center [195, 85] width 42 height 7
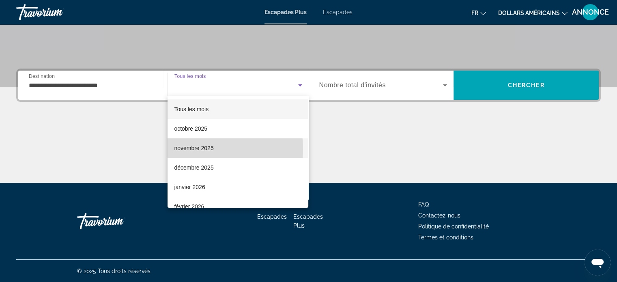
click at [204, 149] on font "novembre 2025" at bounding box center [193, 148] width 39 height 6
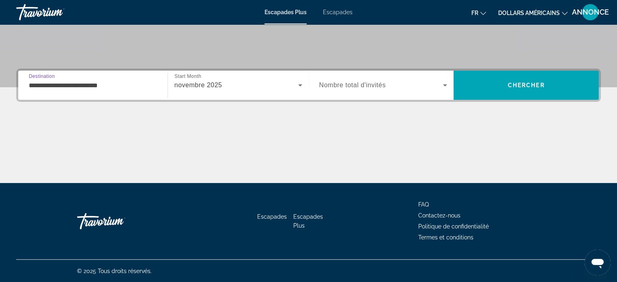
click at [94, 82] on input "**********" at bounding box center [93, 86] width 128 height 10
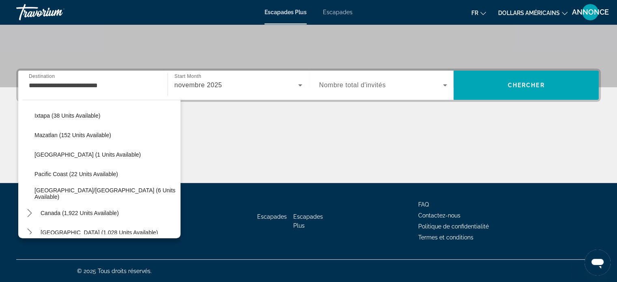
scroll to position [146, 0]
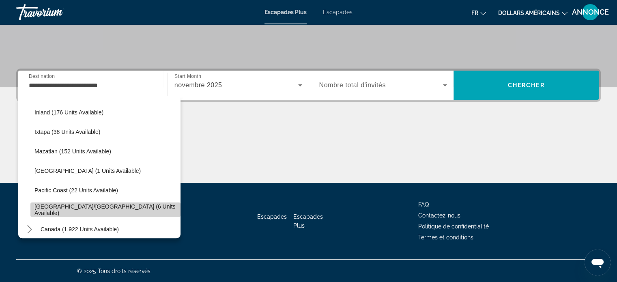
click at [114, 202] on span "Select destination: Puerto Vallarta/Jalisco (6 units available)" at bounding box center [105, 209] width 150 height 19
type input "**********"
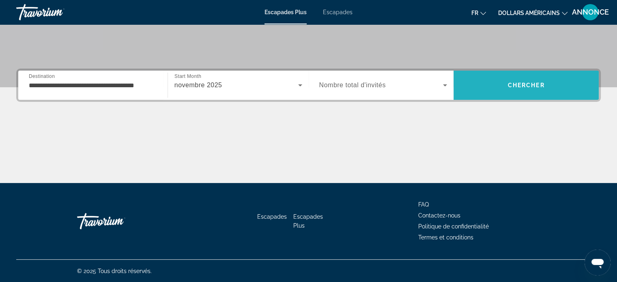
click at [507, 84] on span "Recherche" at bounding box center [526, 84] width 145 height 19
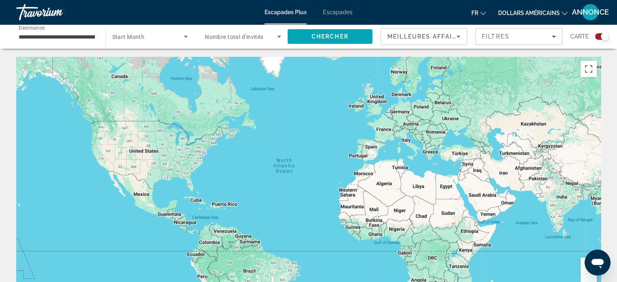
scroll to position [144, 0]
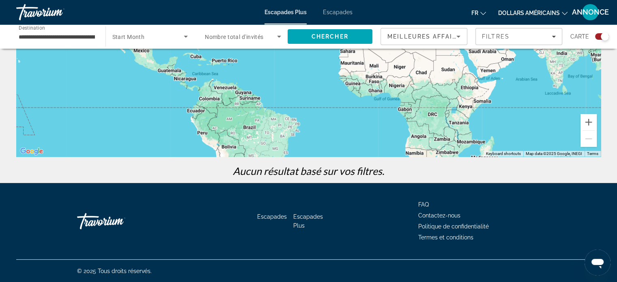
click at [57, 30] on div "**********" at bounding box center [57, 36] width 76 height 23
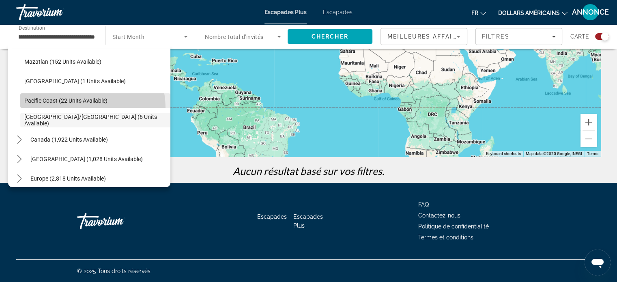
scroll to position [0, 0]
click at [83, 107] on span "Select destination: Pacific Coast (22 units available)" at bounding box center [95, 100] width 150 height 19
type input "**********"
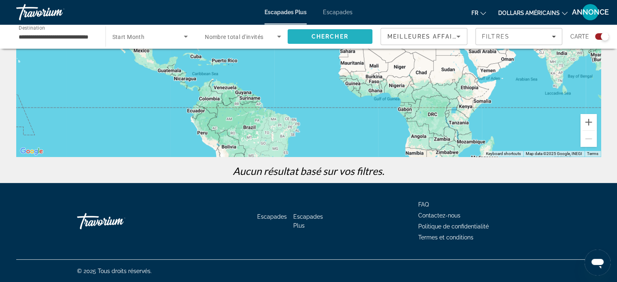
click at [337, 44] on span "Search" at bounding box center [330, 36] width 85 height 19
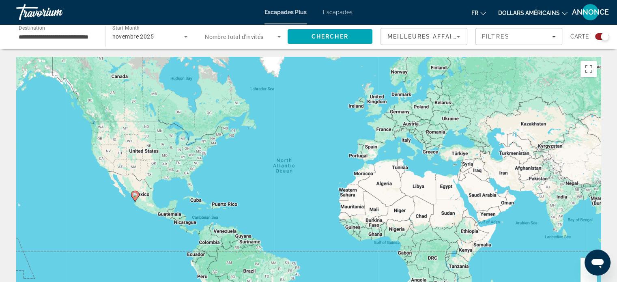
click at [135, 198] on icon "Contenu principal" at bounding box center [134, 196] width 7 height 11
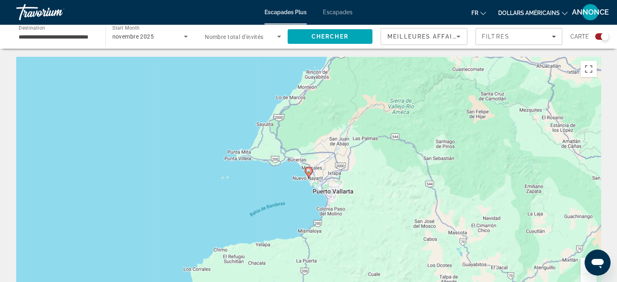
click at [602, 37] on div "Search widget" at bounding box center [605, 36] width 8 height 8
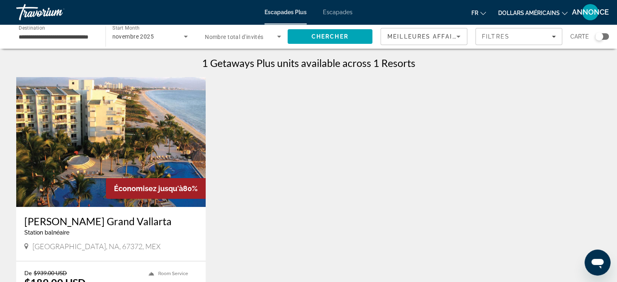
click at [101, 222] on h3 "[PERSON_NAME] Grand Vallarta" at bounding box center [110, 221] width 173 height 12
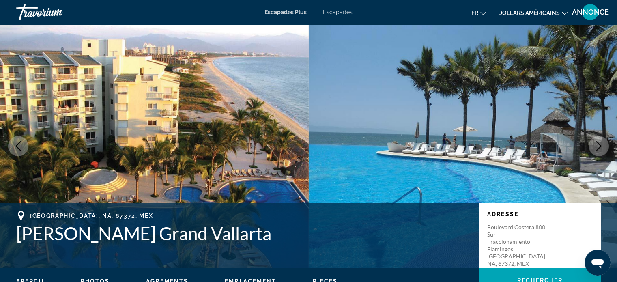
click at [371, 169] on img "Contenu principal" at bounding box center [463, 145] width 309 height 243
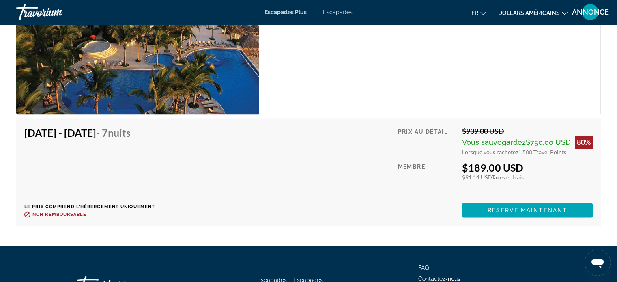
scroll to position [1314, 0]
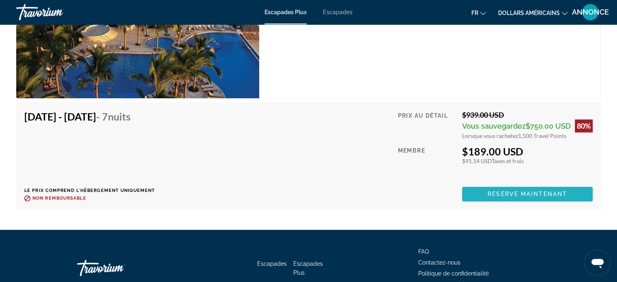
click at [476, 191] on span "Contenu principal" at bounding box center [527, 193] width 131 height 19
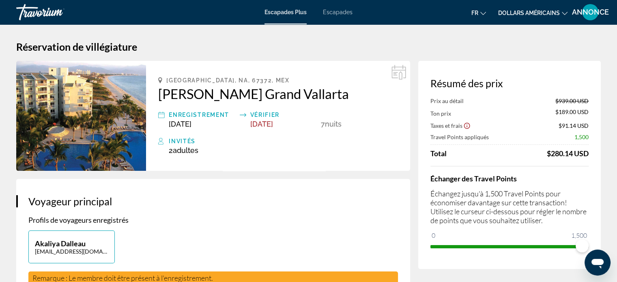
click at [224, 99] on h2 "[PERSON_NAME] Grand Vallarta" at bounding box center [278, 94] width 240 height 16
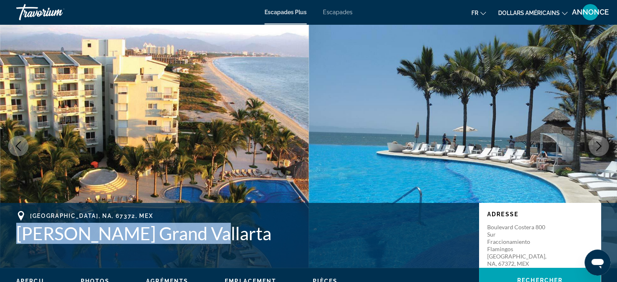
drag, startPoint x: 195, startPoint y: 242, endPoint x: 19, endPoint y: 243, distance: 175.2
click at [19, 243] on h1 "[PERSON_NAME] Grand Vallarta" at bounding box center [243, 233] width 455 height 21
copy h1 "[PERSON_NAME] Grand Vallarta"
click at [343, 144] on img "Contenu principal" at bounding box center [463, 145] width 309 height 243
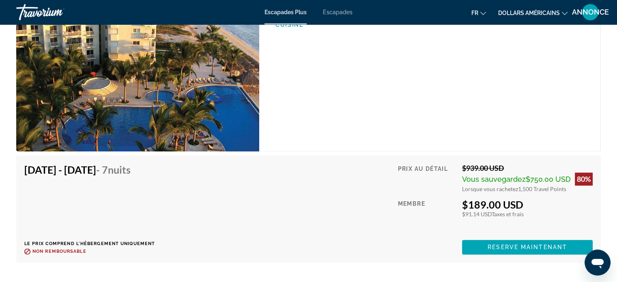
scroll to position [1283, 0]
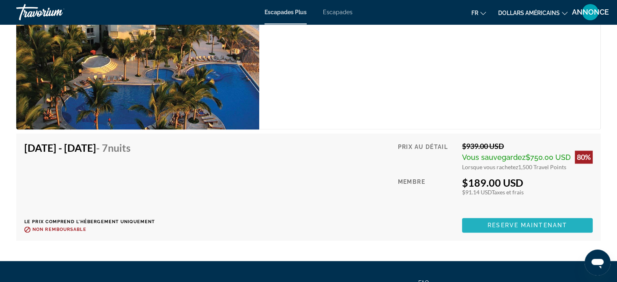
click at [513, 217] on span "Contenu principal" at bounding box center [527, 224] width 131 height 19
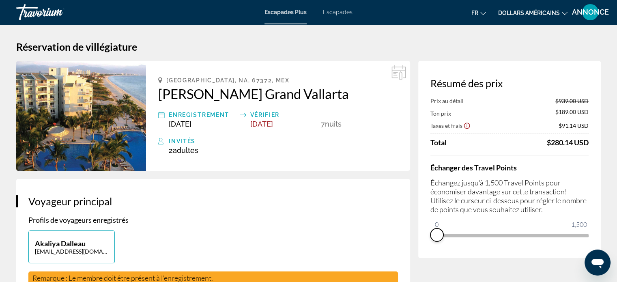
drag, startPoint x: 579, startPoint y: 242, endPoint x: 412, endPoint y: 253, distance: 167.1
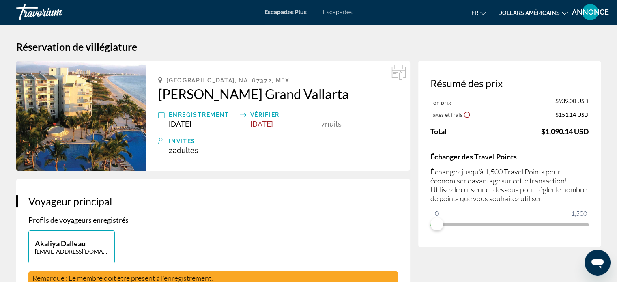
drag, startPoint x: 412, startPoint y: 253, endPoint x: 594, endPoint y: 152, distance: 207.7
click at [594, 152] on div "Résumé des prix Ton prix $939.00 USD Taxes et frais $151.14 USD Total $1,090.14…" at bounding box center [509, 154] width 183 height 186
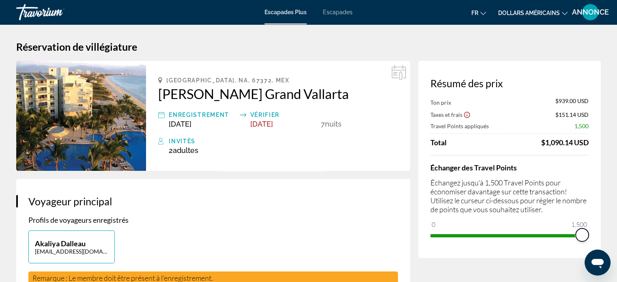
drag, startPoint x: 439, startPoint y: 225, endPoint x: 613, endPoint y: 245, distance: 174.3
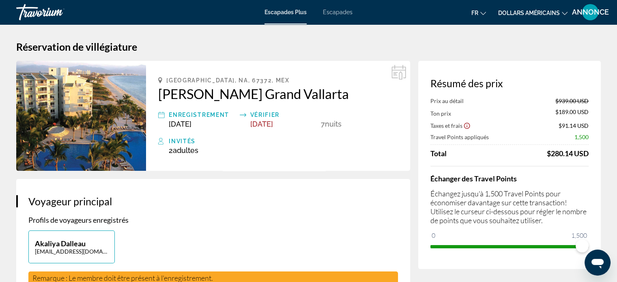
click at [489, 114] on div "Ton prix $189.00 USD" at bounding box center [509, 112] width 158 height 9
click at [532, 13] on font "dollars américains" at bounding box center [529, 13] width 62 height 6
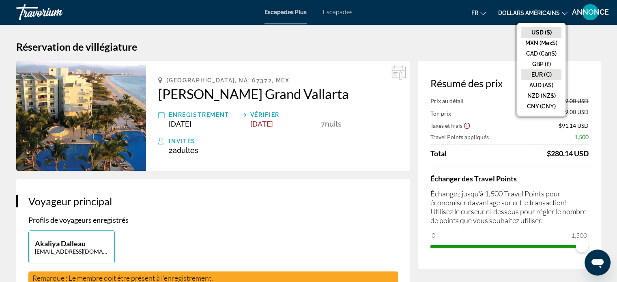
click at [547, 73] on button "EUR (€)" at bounding box center [541, 74] width 40 height 11
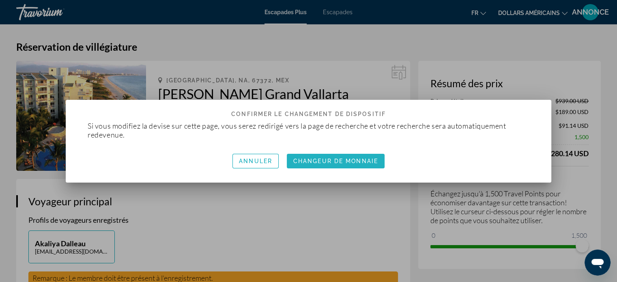
click at [342, 160] on font "Changeur de monnaie" at bounding box center [335, 161] width 85 height 6
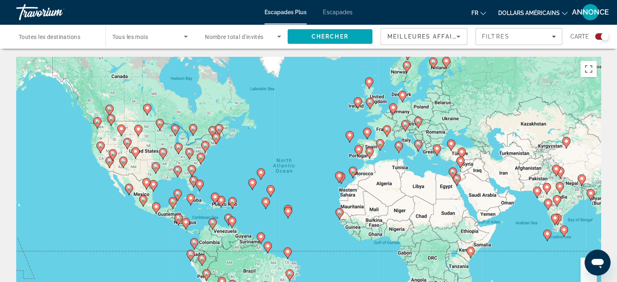
click at [73, 37] on span "Toutes les destinations" at bounding box center [50, 37] width 62 height 6
click at [73, 37] on input "Destination Toutes les destinations" at bounding box center [57, 37] width 76 height 10
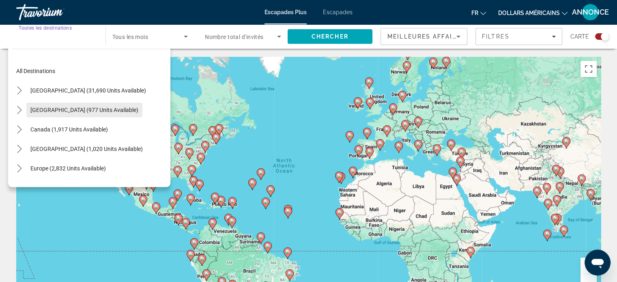
click at [101, 105] on span "Select destination: Mexico (977 units available)" at bounding box center [84, 109] width 116 height 19
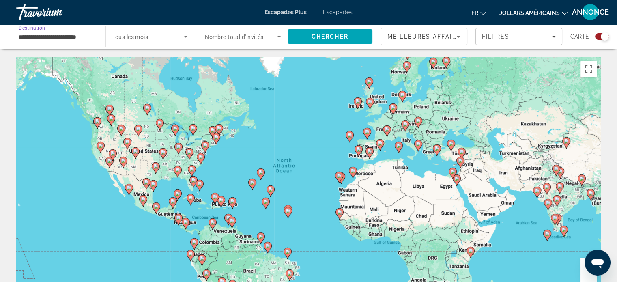
click at [81, 40] on input "**********" at bounding box center [57, 37] width 76 height 10
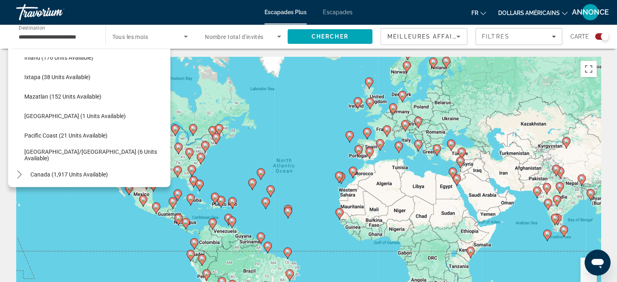
scroll to position [163, 0]
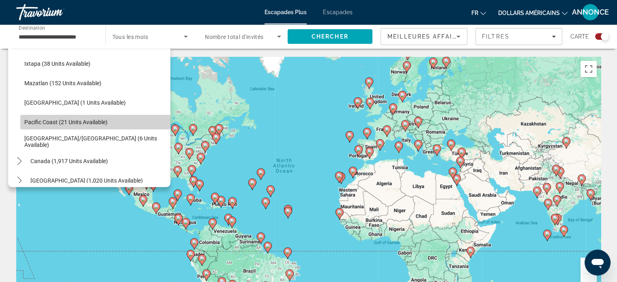
click at [121, 127] on span "Select destination: Pacific Coast (21 units available)" at bounding box center [95, 121] width 150 height 19
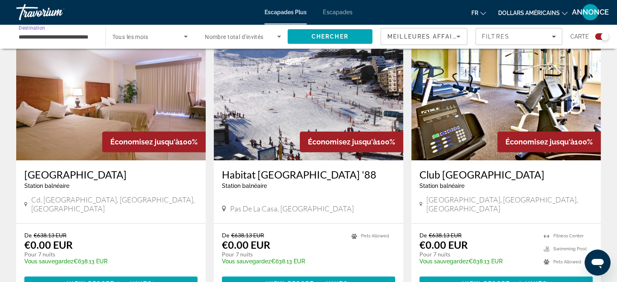
scroll to position [881, 0]
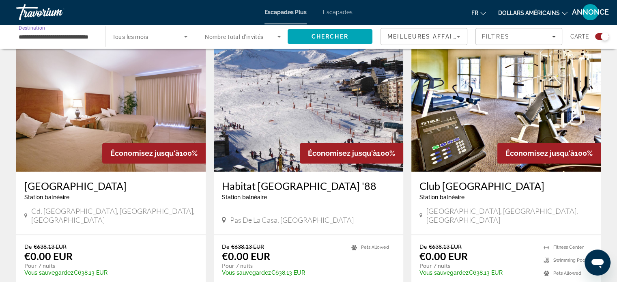
click at [73, 37] on input "**********" at bounding box center [57, 37] width 76 height 10
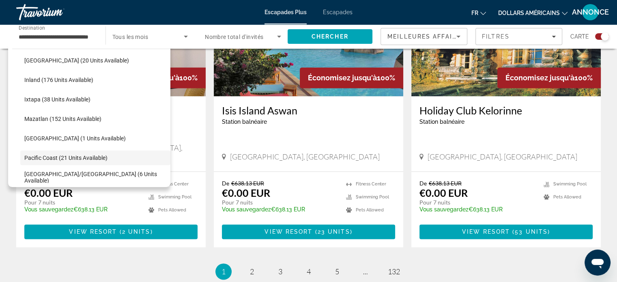
scroll to position [129, 0]
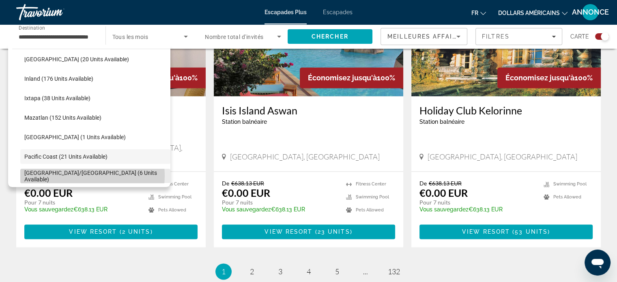
click at [83, 175] on span "[GEOGRAPHIC_DATA]/[GEOGRAPHIC_DATA] (6 units available)" at bounding box center [95, 176] width 142 height 13
type input "**********"
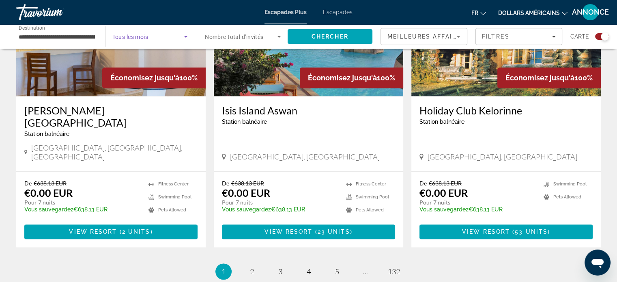
click at [144, 32] on span "Search widget" at bounding box center [148, 37] width 72 height 10
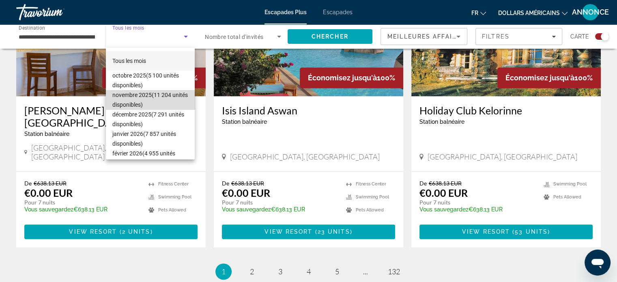
click at [167, 92] on font "(11 204 unités disponibles)" at bounding box center [149, 100] width 75 height 16
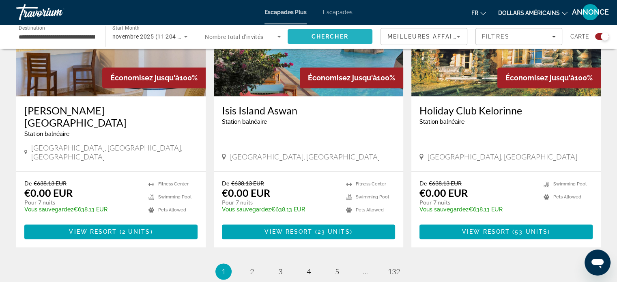
click at [323, 36] on span "Chercher" at bounding box center [330, 36] width 37 height 6
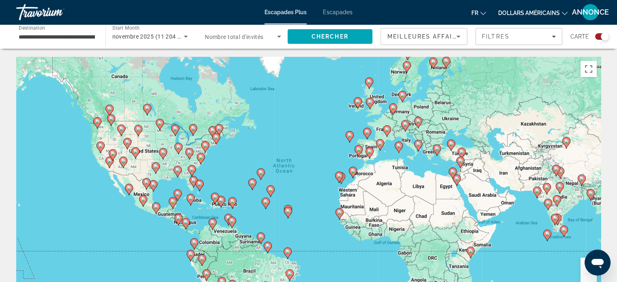
click at [600, 34] on div "Search widget" at bounding box center [602, 36] width 14 height 6
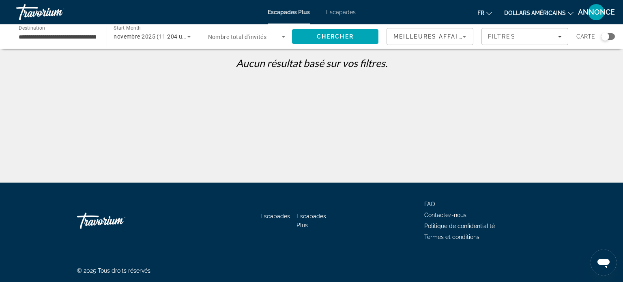
click at [155, 30] on div "novembre 2025 (11 204 unités disponibles)" at bounding box center [152, 36] width 77 height 23
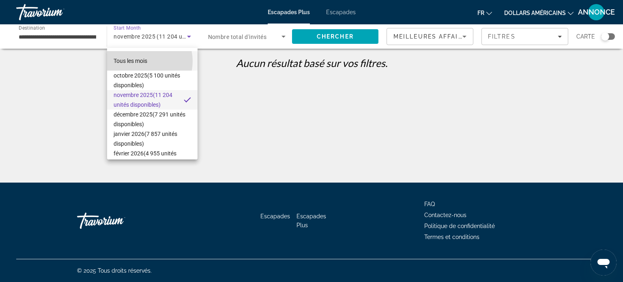
click at [143, 61] on font "Tous les mois" at bounding box center [131, 61] width 34 height 6
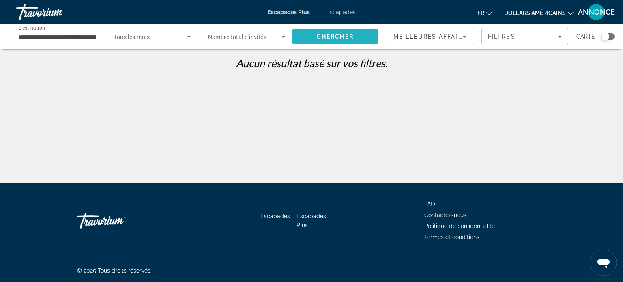
click at [325, 40] on span "Search" at bounding box center [335, 36] width 86 height 19
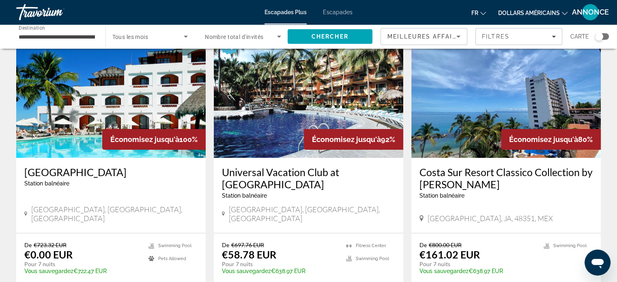
scroll to position [49, 0]
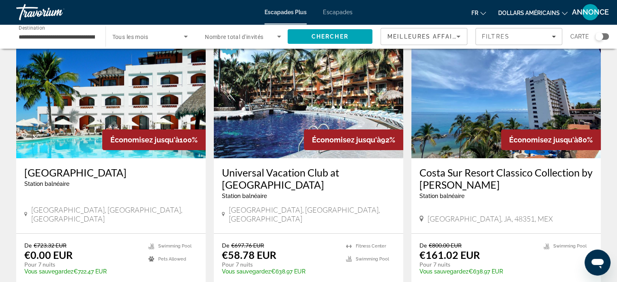
click at [52, 183] on span "Station balnéaire" at bounding box center [46, 184] width 45 height 6
click at [53, 249] on p "€0.00 EUR" at bounding box center [48, 255] width 48 height 12
click at [133, 178] on h3 "[GEOGRAPHIC_DATA]" at bounding box center [110, 172] width 173 height 12
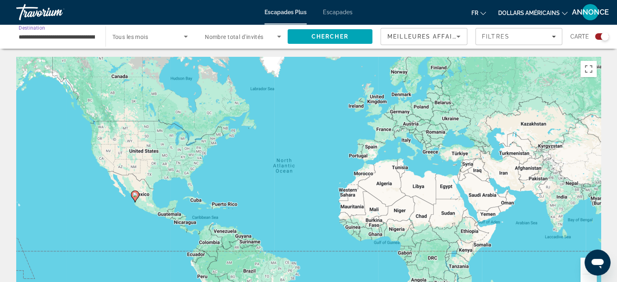
click at [54, 41] on input "**********" at bounding box center [57, 37] width 76 height 10
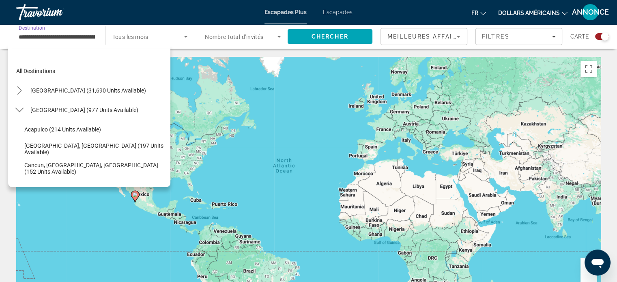
scroll to position [185, 0]
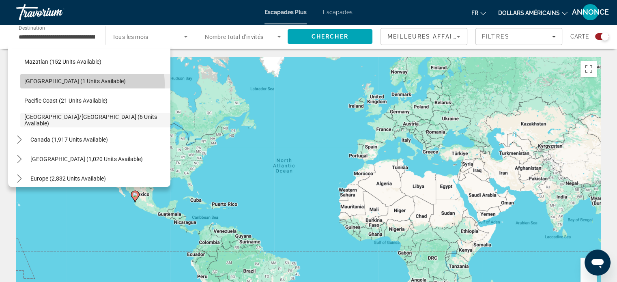
click at [84, 84] on span "[GEOGRAPHIC_DATA] (1 units available)" at bounding box center [74, 81] width 101 height 6
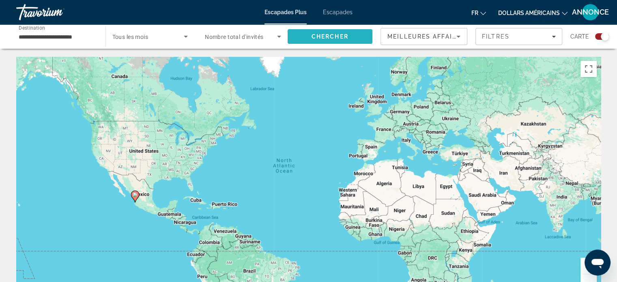
click at [303, 34] on span "Search" at bounding box center [330, 36] width 85 height 19
click at [597, 39] on div "Search widget" at bounding box center [602, 36] width 14 height 6
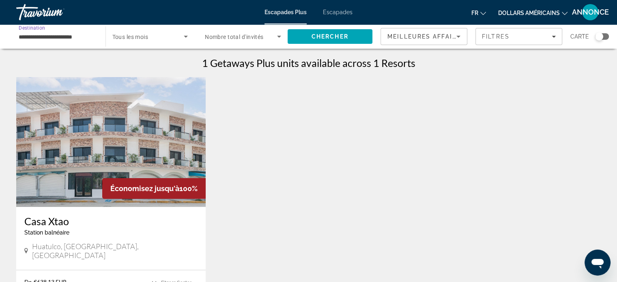
click at [29, 37] on input "**********" at bounding box center [57, 37] width 76 height 10
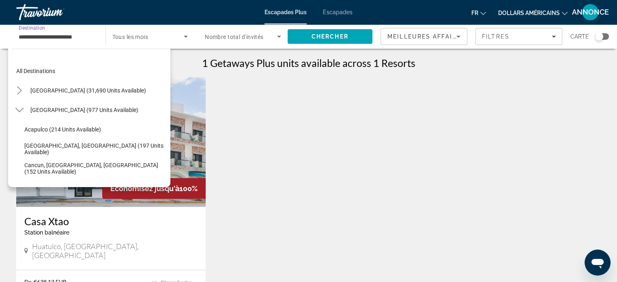
scroll to position [146, 0]
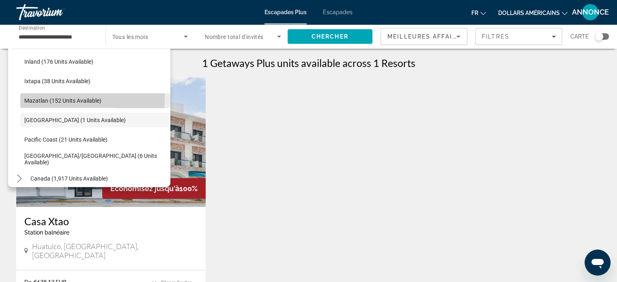
click at [37, 97] on span "Mazatlan (152 units available)" at bounding box center [62, 100] width 77 height 6
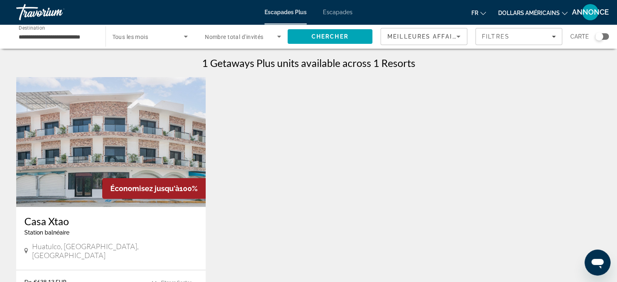
click at [168, 43] on div "Search widget" at bounding box center [150, 36] width 76 height 23
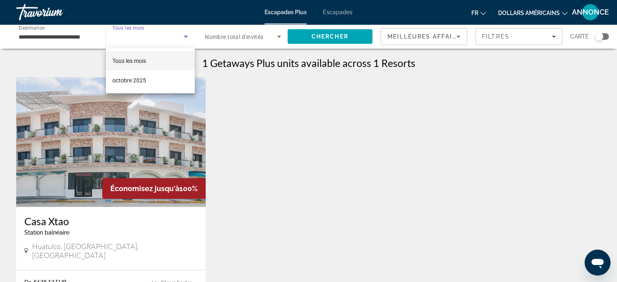
click at [168, 43] on div at bounding box center [308, 141] width 617 height 282
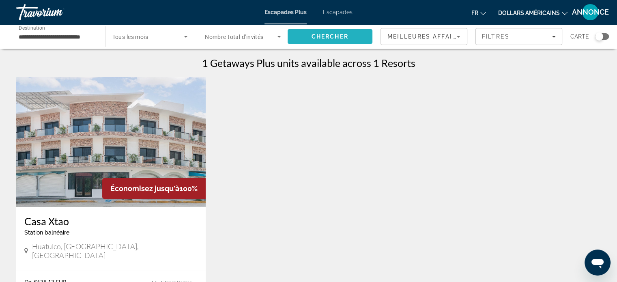
click at [370, 30] on span "Search" at bounding box center [330, 36] width 85 height 19
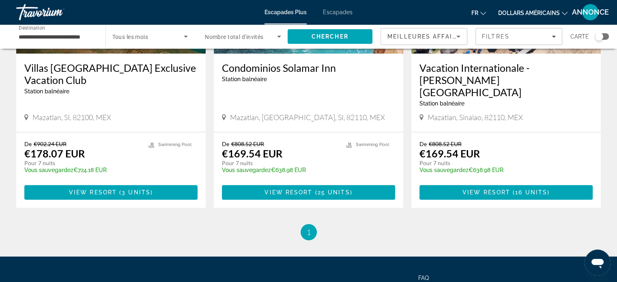
scroll to position [778, 0]
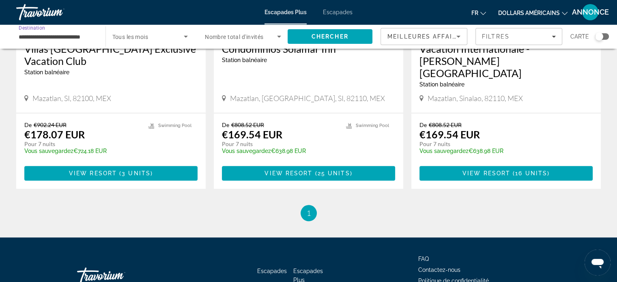
click at [67, 34] on input "**********" at bounding box center [57, 37] width 76 height 10
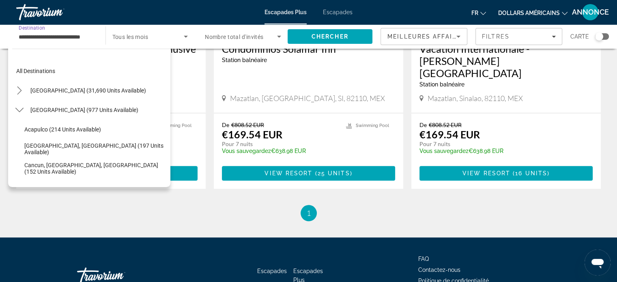
scroll to position [126, 0]
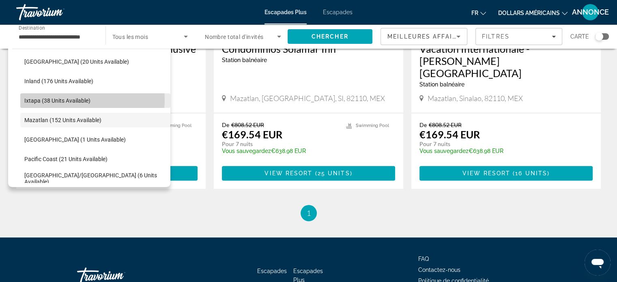
click at [76, 99] on span "Ixtapa (38 units available)" at bounding box center [57, 100] width 66 height 6
type input "**********"
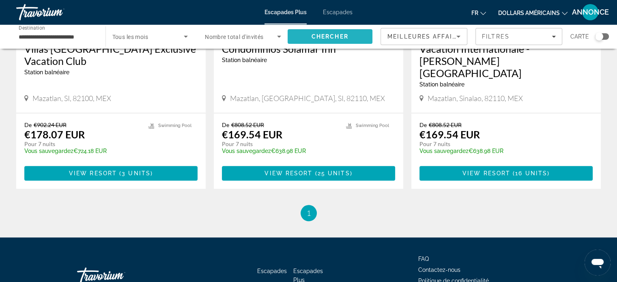
click at [317, 34] on span "Chercher" at bounding box center [330, 36] width 37 height 6
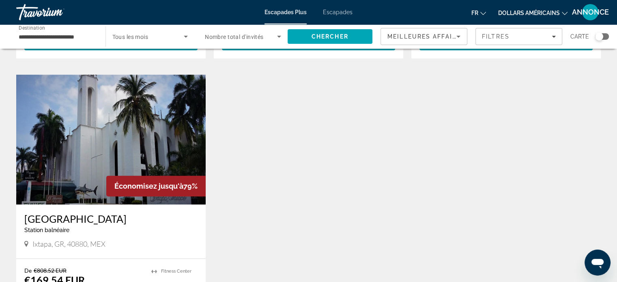
scroll to position [292, 0]
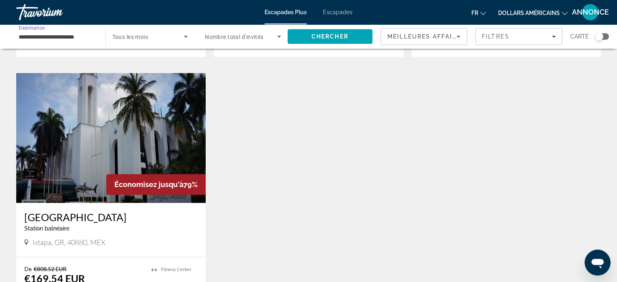
click at [39, 41] on input "**********" at bounding box center [57, 37] width 76 height 10
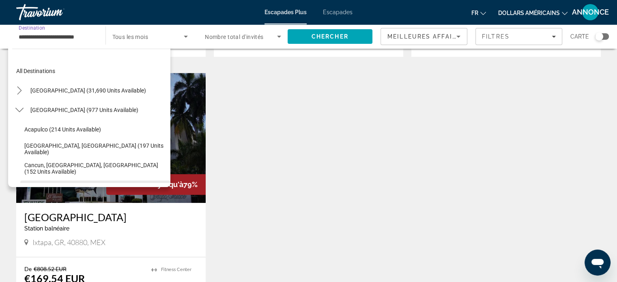
scroll to position [107, 0]
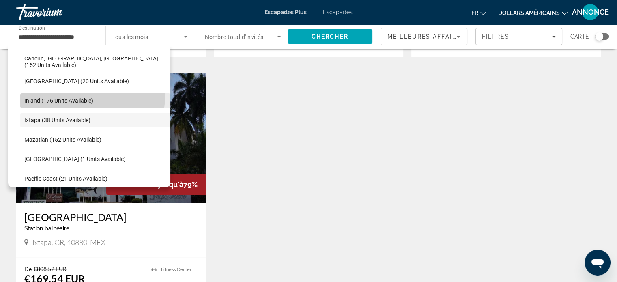
click at [56, 94] on span "Select destination: Inland (176 units available)" at bounding box center [95, 100] width 150 height 19
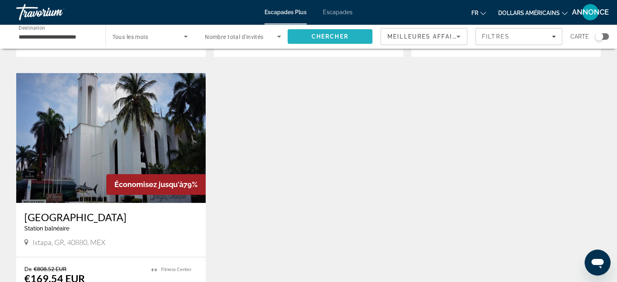
click at [318, 33] on span "Chercher" at bounding box center [330, 36] width 37 height 6
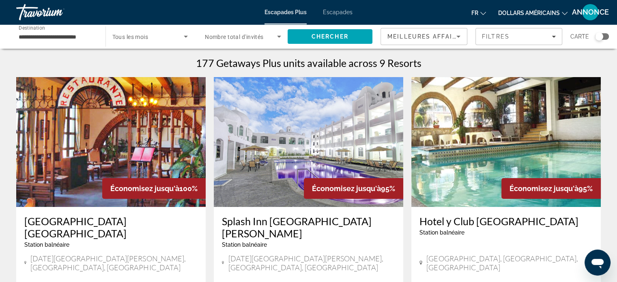
click at [42, 42] on div "**********" at bounding box center [57, 36] width 76 height 23
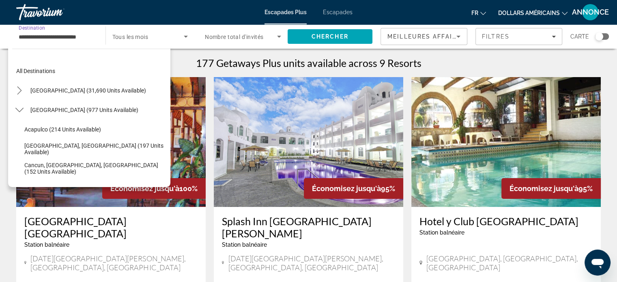
scroll to position [87, 0]
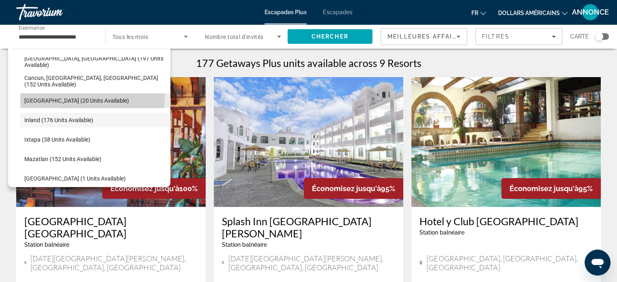
click at [60, 96] on span "Select destination: Gulf of Mexico (20 units available)" at bounding box center [95, 100] width 150 height 19
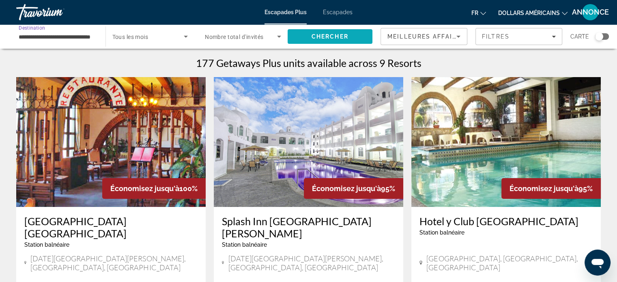
click at [298, 37] on span "Search" at bounding box center [330, 36] width 85 height 19
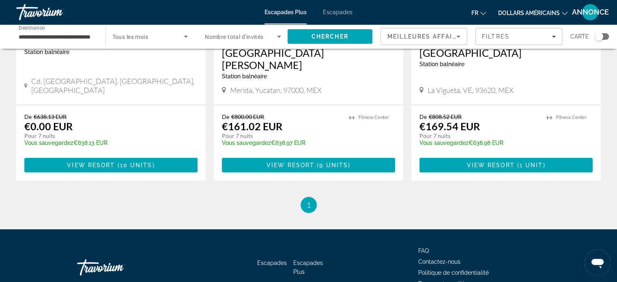
scroll to position [215, 0]
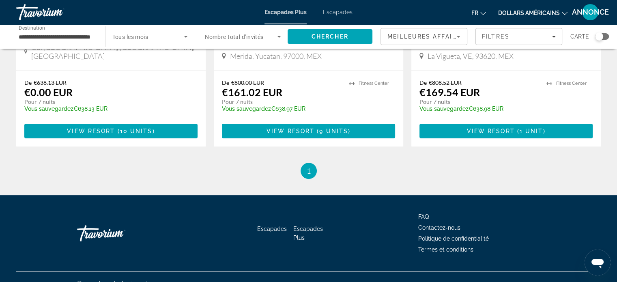
click at [44, 42] on div "**********" at bounding box center [57, 36] width 76 height 23
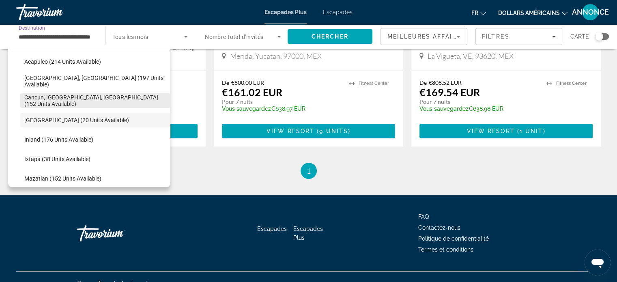
scroll to position [0, 0]
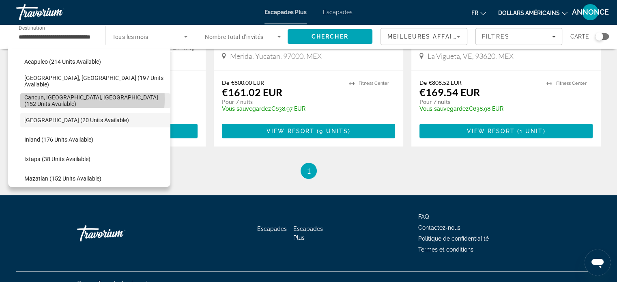
click at [62, 99] on span "Cancun, [GEOGRAPHIC_DATA], [GEOGRAPHIC_DATA] (152 units available)" at bounding box center [95, 100] width 142 height 13
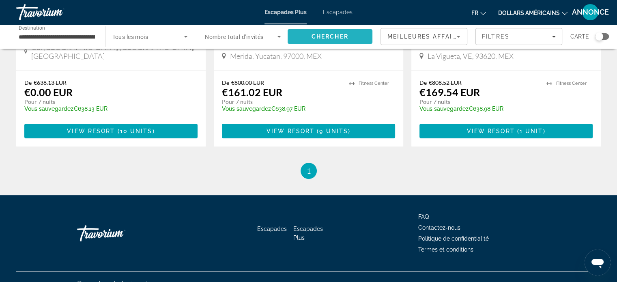
click at [316, 33] on span "Chercher" at bounding box center [330, 36] width 37 height 6
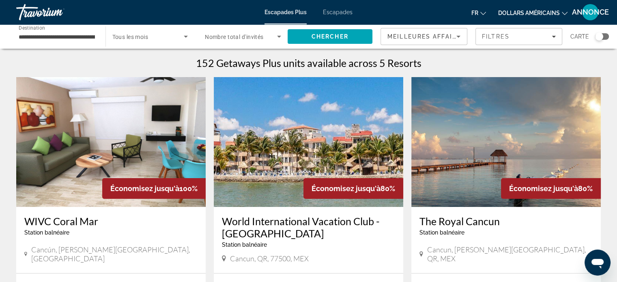
click at [94, 42] on div "**********" at bounding box center [57, 36] width 76 height 23
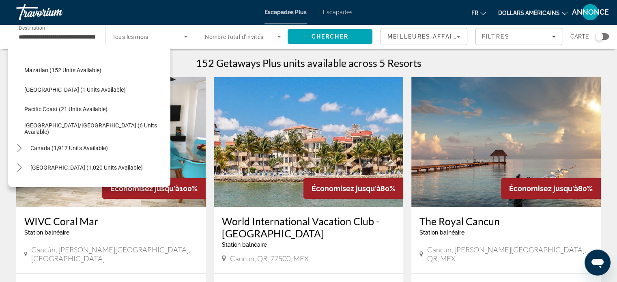
scroll to position [177, 0]
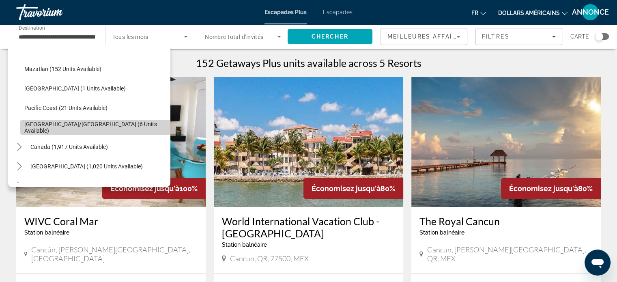
click at [126, 133] on span "Select destination: Puerto Vallarta/Jalisco (6 units available)" at bounding box center [95, 127] width 150 height 19
type input "**********"
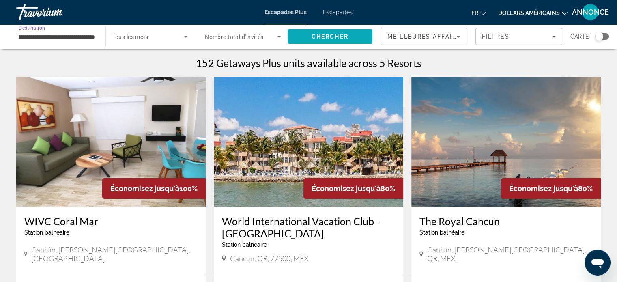
scroll to position [0, 0]
click at [328, 33] on span "Chercher" at bounding box center [330, 36] width 37 height 6
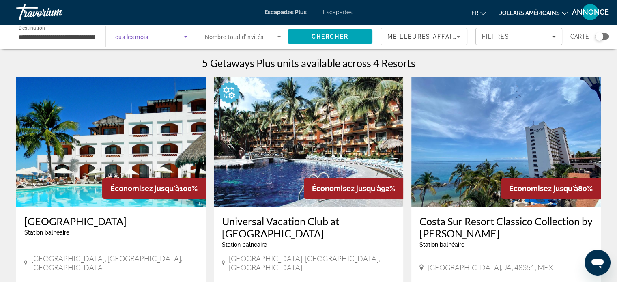
click at [152, 35] on span "Search widget" at bounding box center [148, 37] width 72 height 10
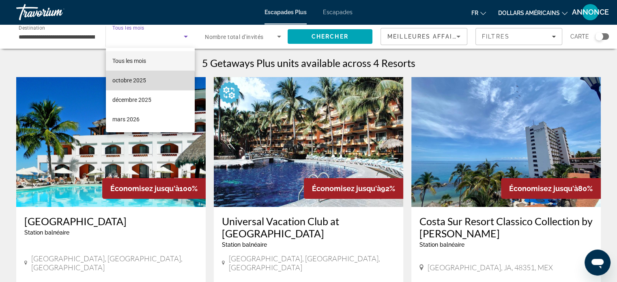
click at [146, 85] on mat-option "octobre 2025" at bounding box center [150, 80] width 89 height 19
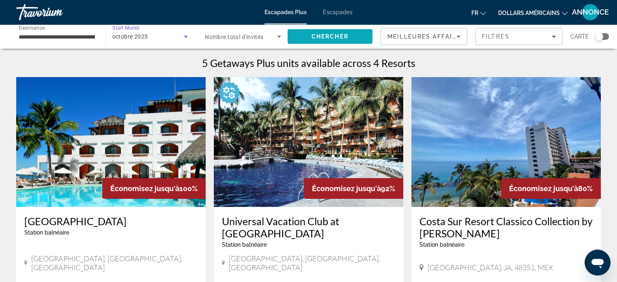
click at [300, 36] on span "Search" at bounding box center [330, 36] width 85 height 19
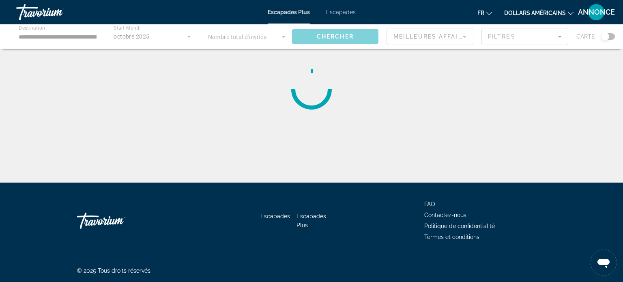
click at [167, 34] on div "Contenu principal" at bounding box center [311, 36] width 623 height 24
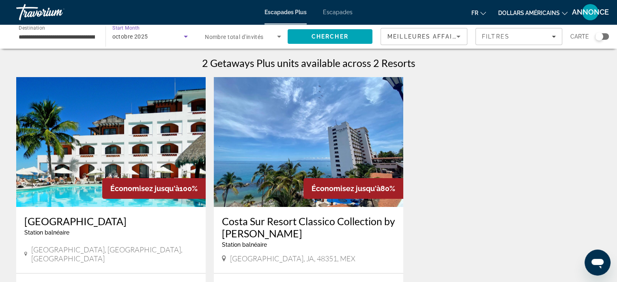
click at [167, 34] on div "octobre 2025" at bounding box center [148, 37] width 72 height 10
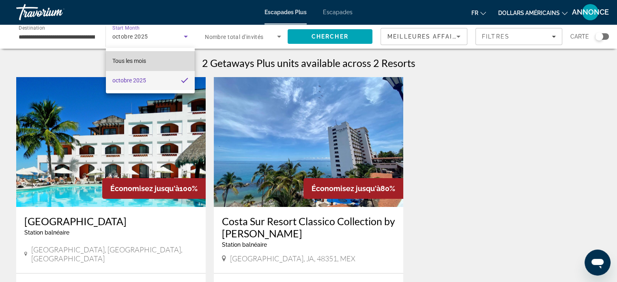
click at [155, 60] on mat-option "Tous les mois" at bounding box center [150, 60] width 89 height 19
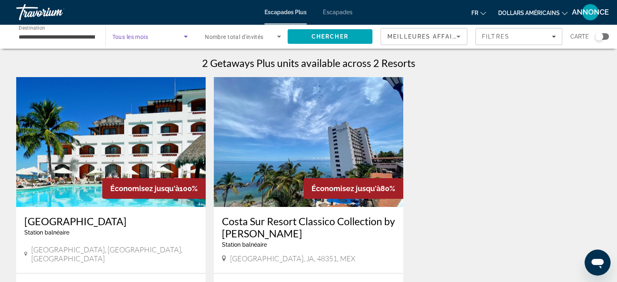
click at [165, 36] on span "Search widget" at bounding box center [148, 37] width 72 height 10
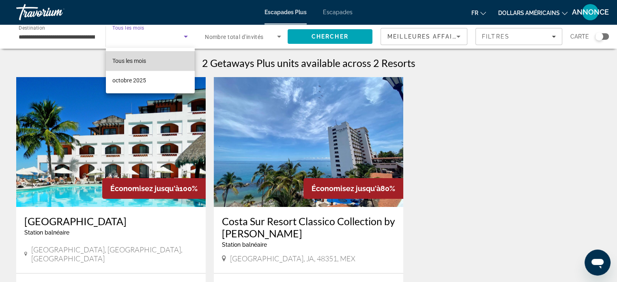
click at [159, 59] on mat-option "Tous les mois" at bounding box center [150, 60] width 89 height 19
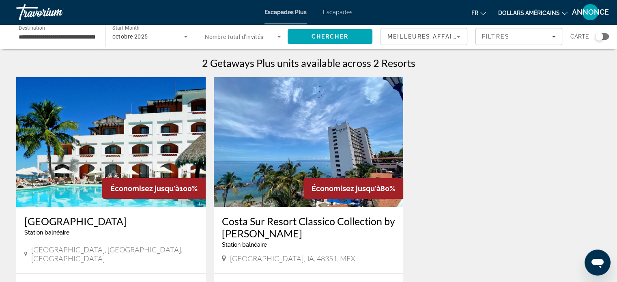
click at [162, 43] on div "octobre 2025" at bounding box center [150, 36] width 76 height 23
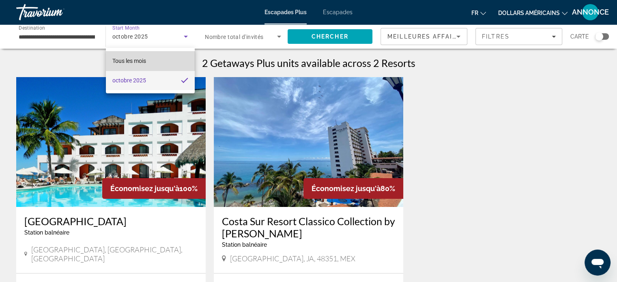
click at [157, 60] on mat-option "Tous les mois" at bounding box center [150, 60] width 89 height 19
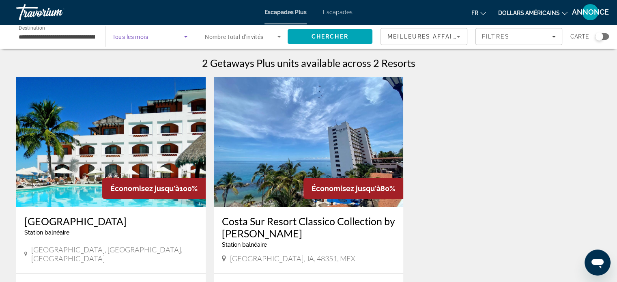
click at [161, 40] on span "Search widget" at bounding box center [148, 37] width 72 height 10
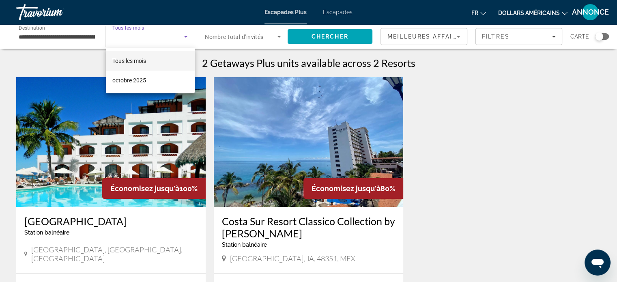
click at [161, 40] on div at bounding box center [308, 141] width 617 height 282
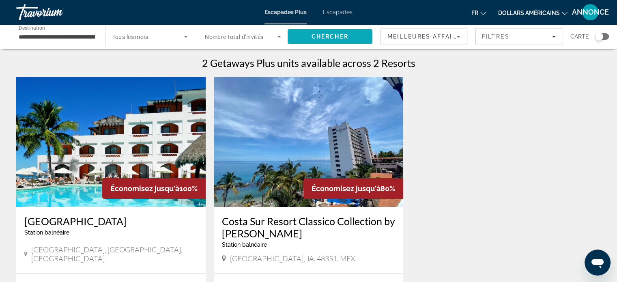
click at [318, 42] on span "Search" at bounding box center [330, 36] width 85 height 19
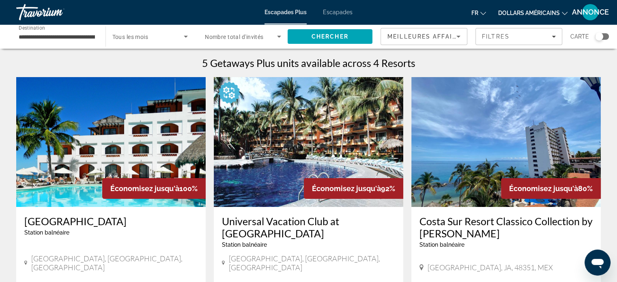
click at [65, 35] on input "**********" at bounding box center [57, 37] width 76 height 10
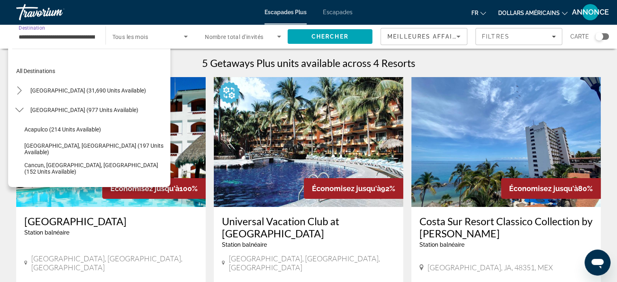
scroll to position [185, 0]
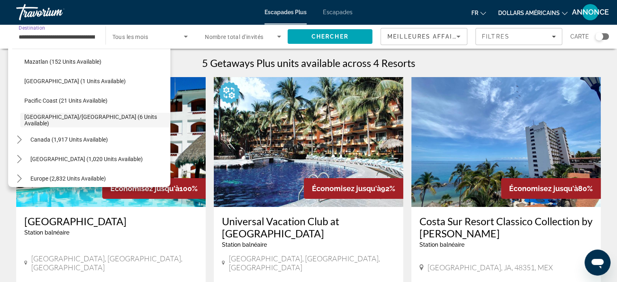
click at [128, 37] on span "Tous les mois" at bounding box center [130, 37] width 36 height 6
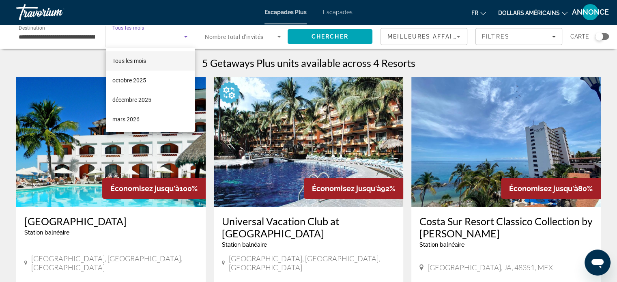
click at [128, 37] on div at bounding box center [308, 141] width 617 height 282
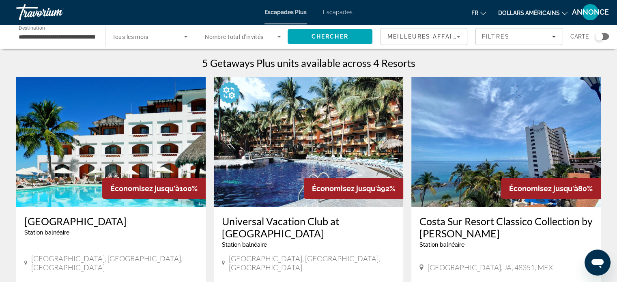
click at [129, 39] on span "Tous les mois" at bounding box center [130, 37] width 36 height 6
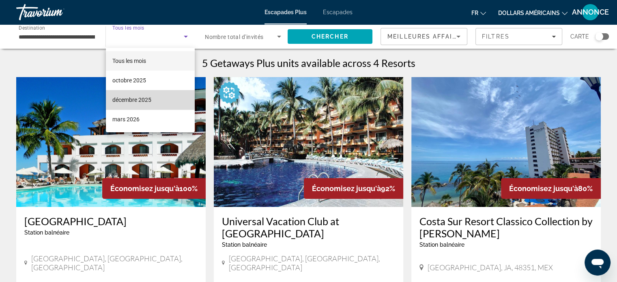
click at [127, 98] on font "décembre 2025" at bounding box center [131, 100] width 39 height 6
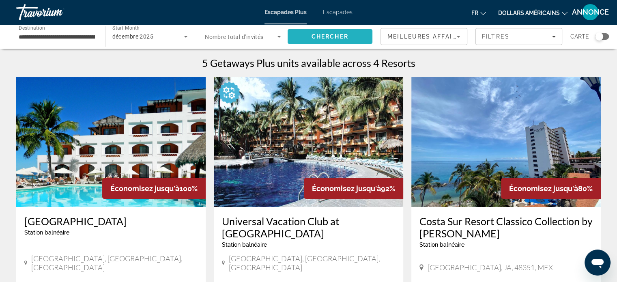
click at [305, 35] on span "Search" at bounding box center [330, 36] width 85 height 19
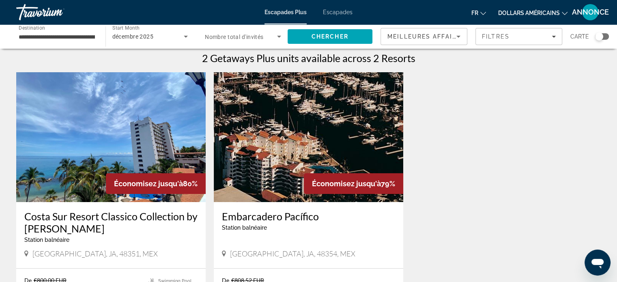
scroll to position [4, 0]
